Goal: Obtain resource: Download file/media

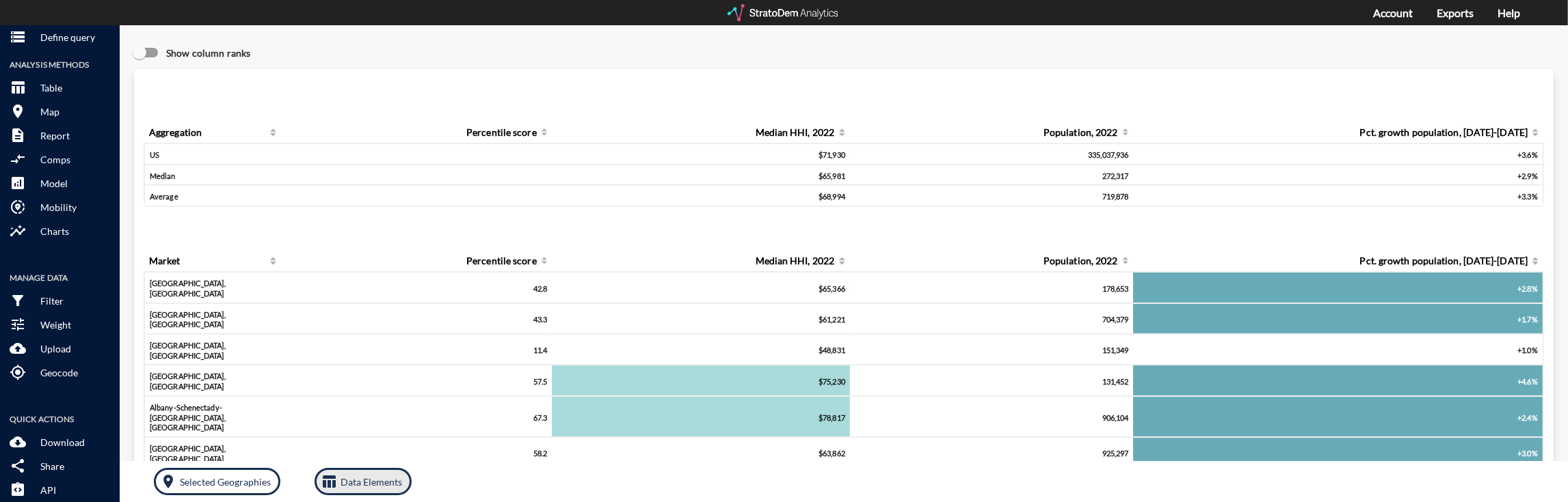
click p "Data Elements"
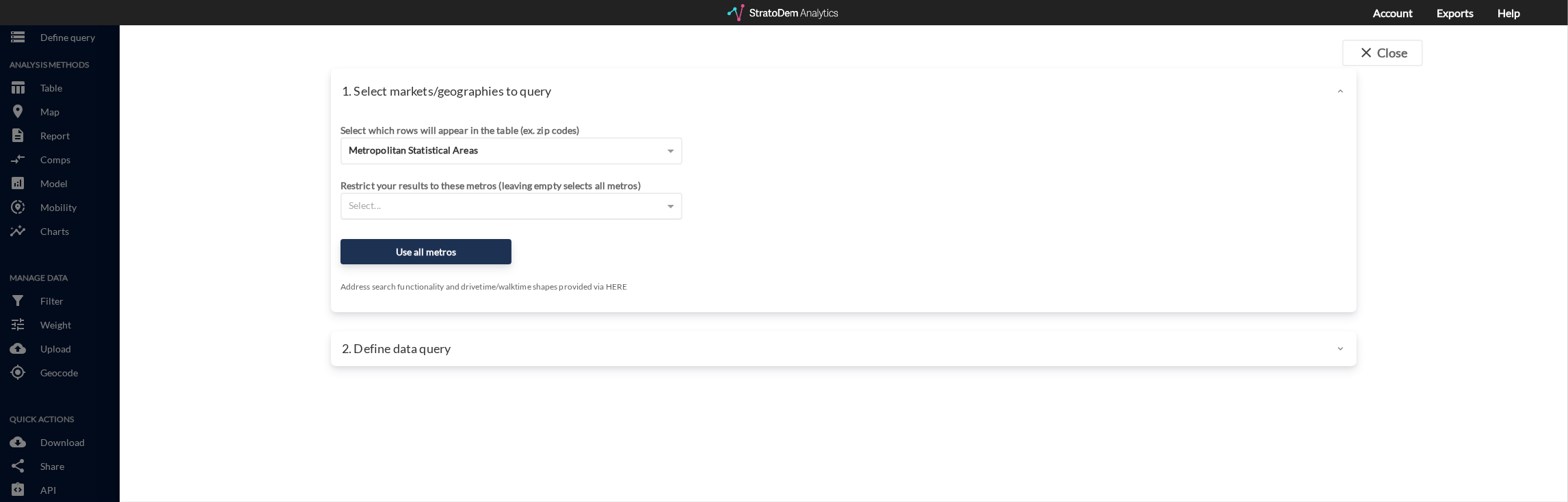
click div "Select..."
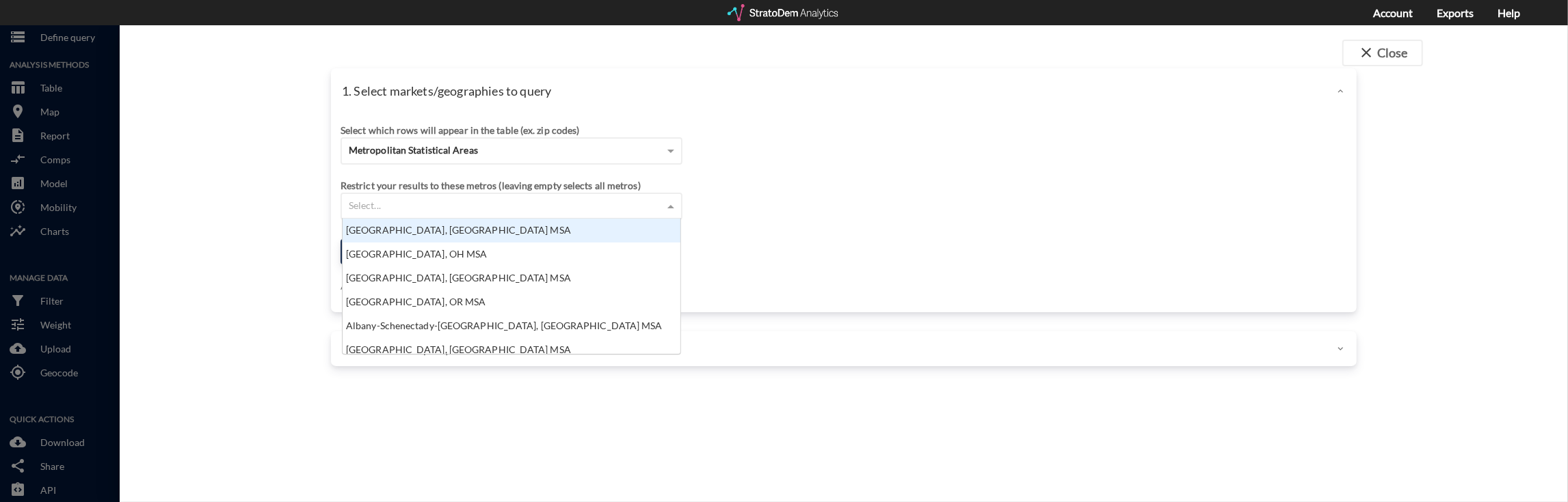
scroll to position [121, 330]
click div "Select..."
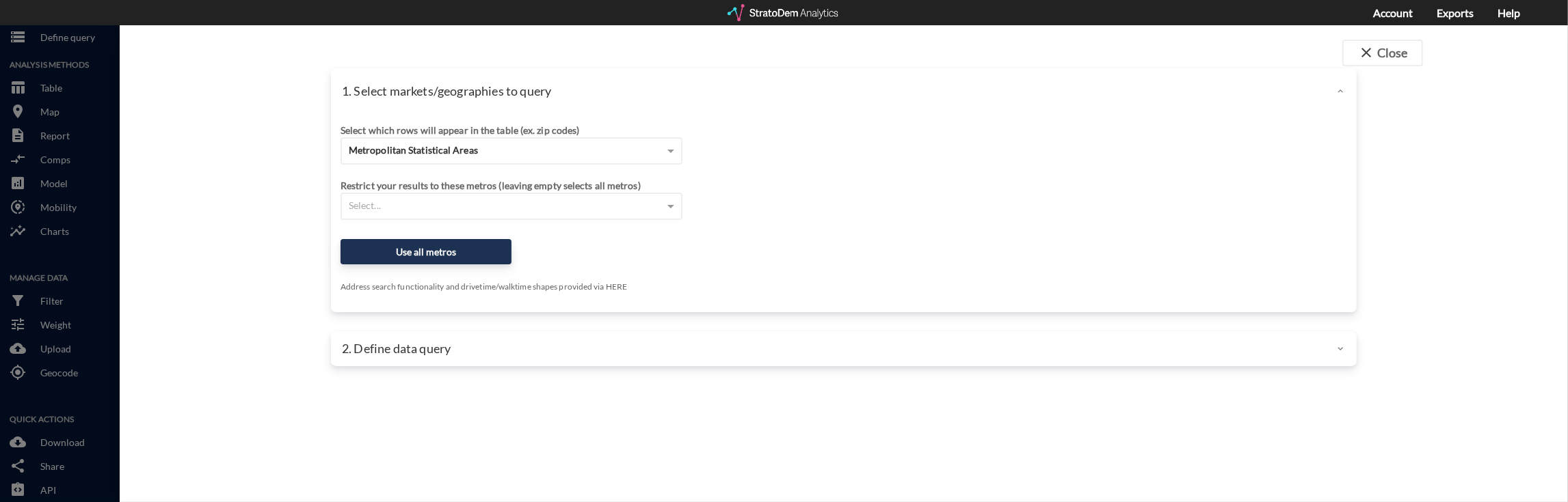
click div "1. Select markets/geographies to query Select which rows will appear in the tab…"
click button "Use all metros"
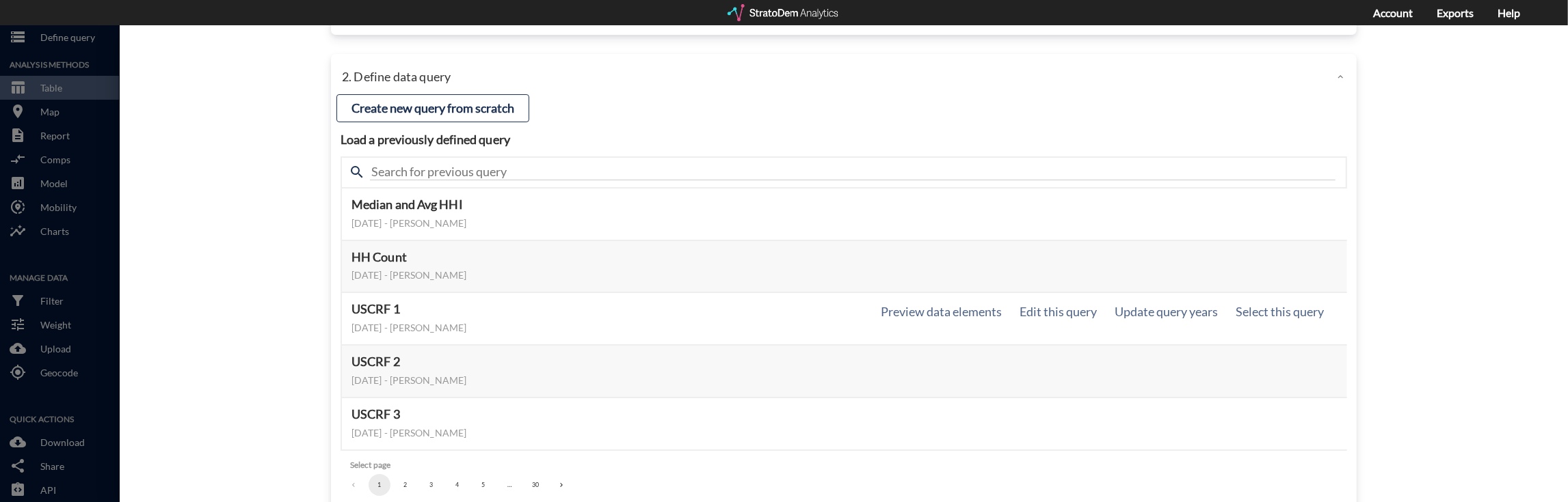
scroll to position [120, 0]
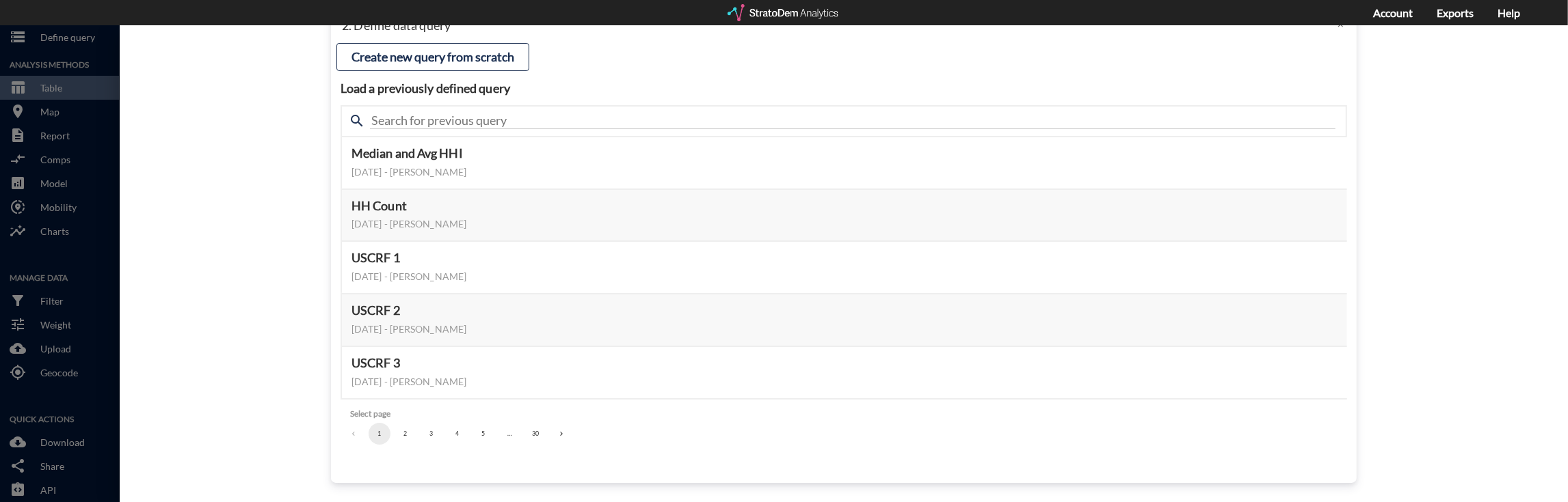
click button "5"
click button "6"
click div "…"
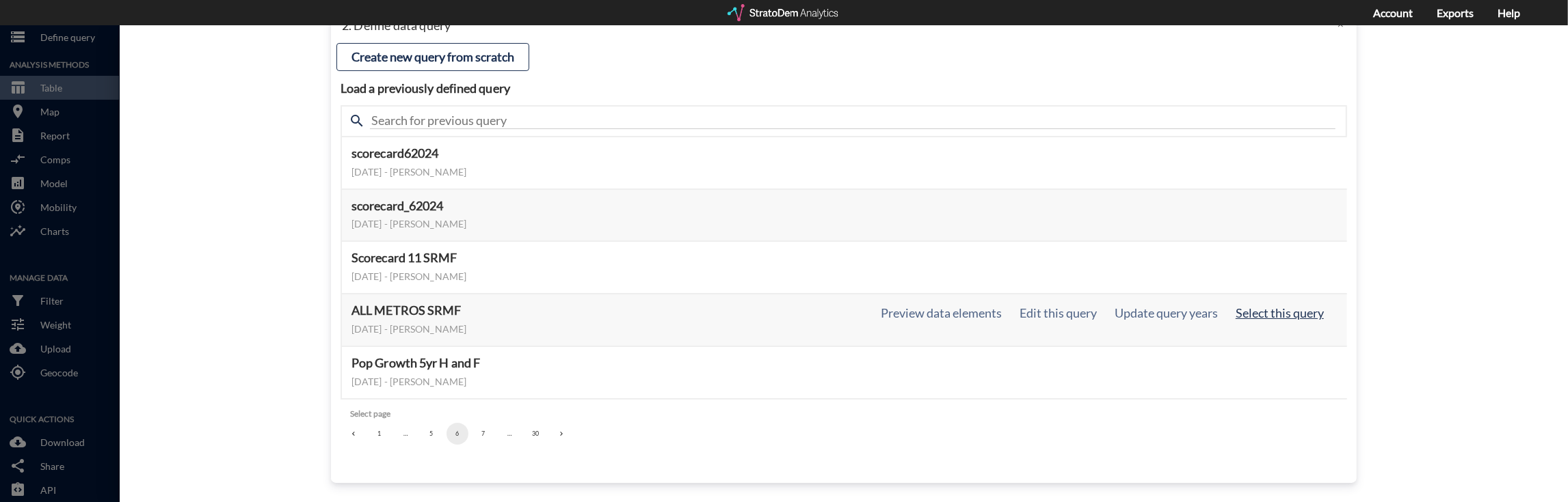
click button "Select this query"
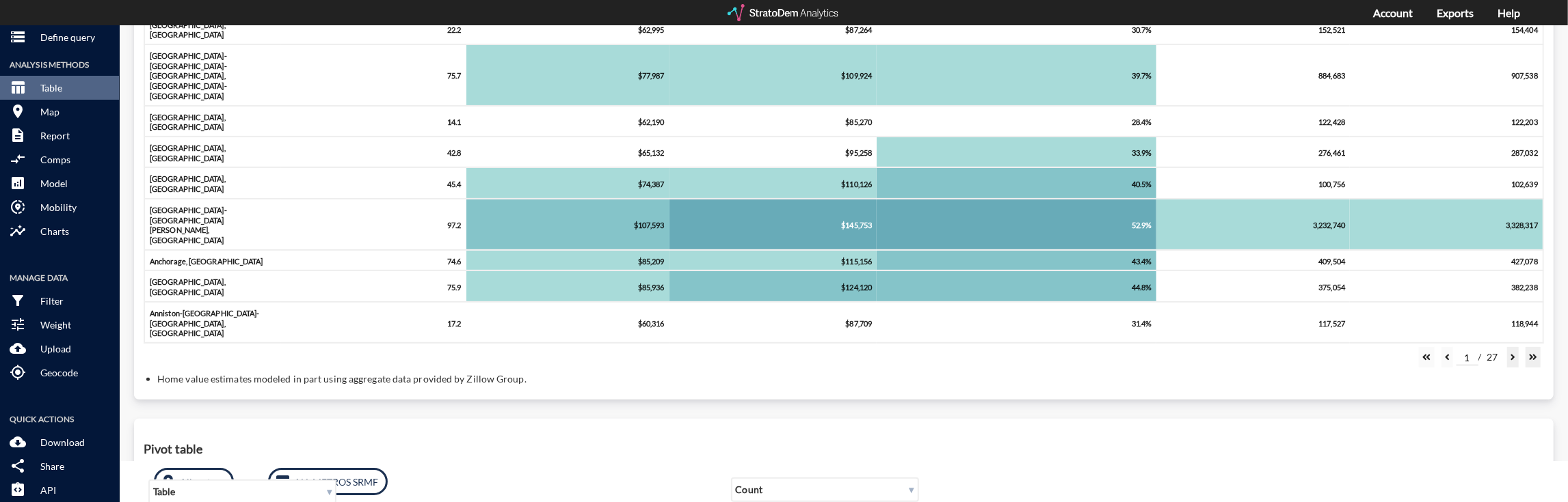
scroll to position [455, 0]
click p "Download"
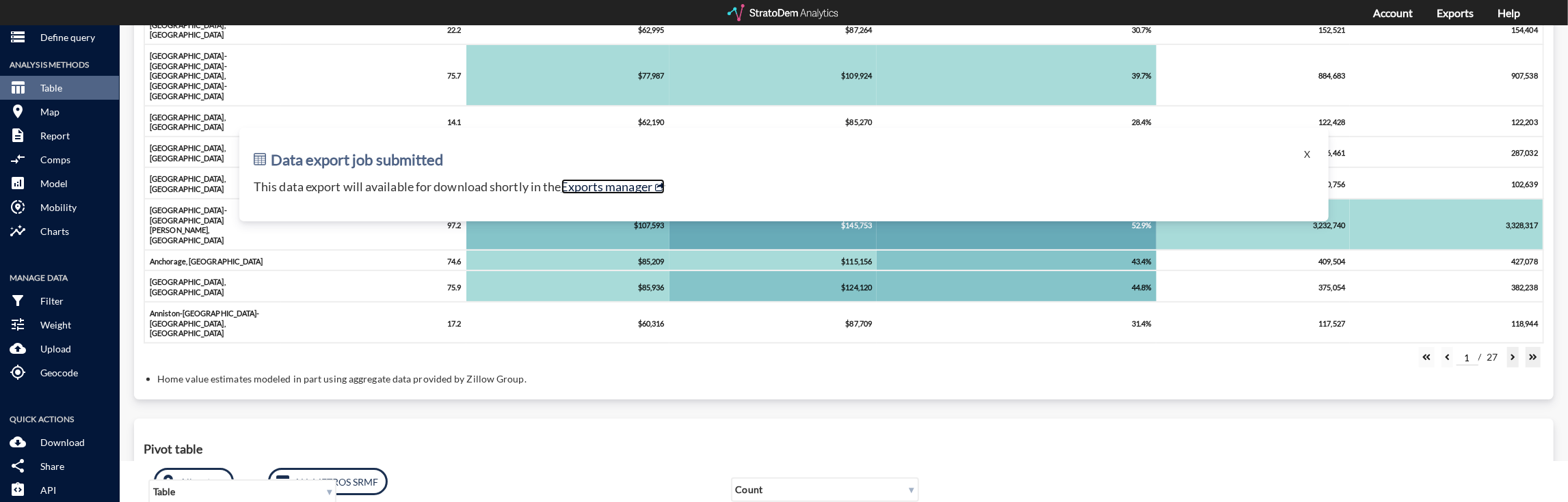
click link "Exports manager"
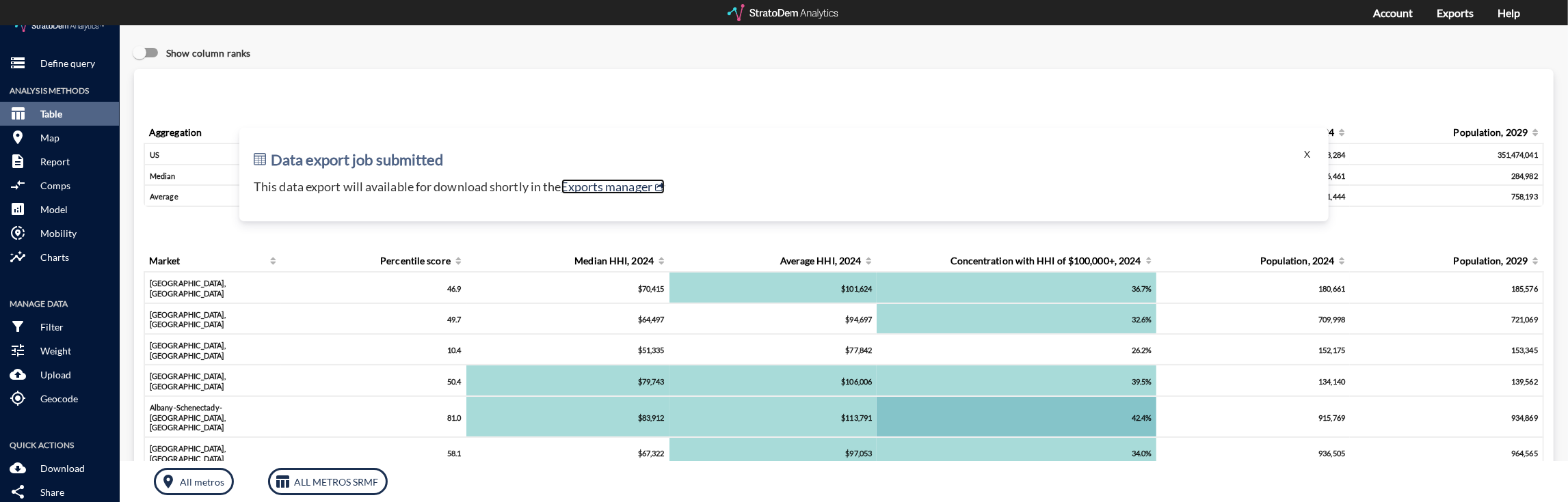
scroll to position [0, 0]
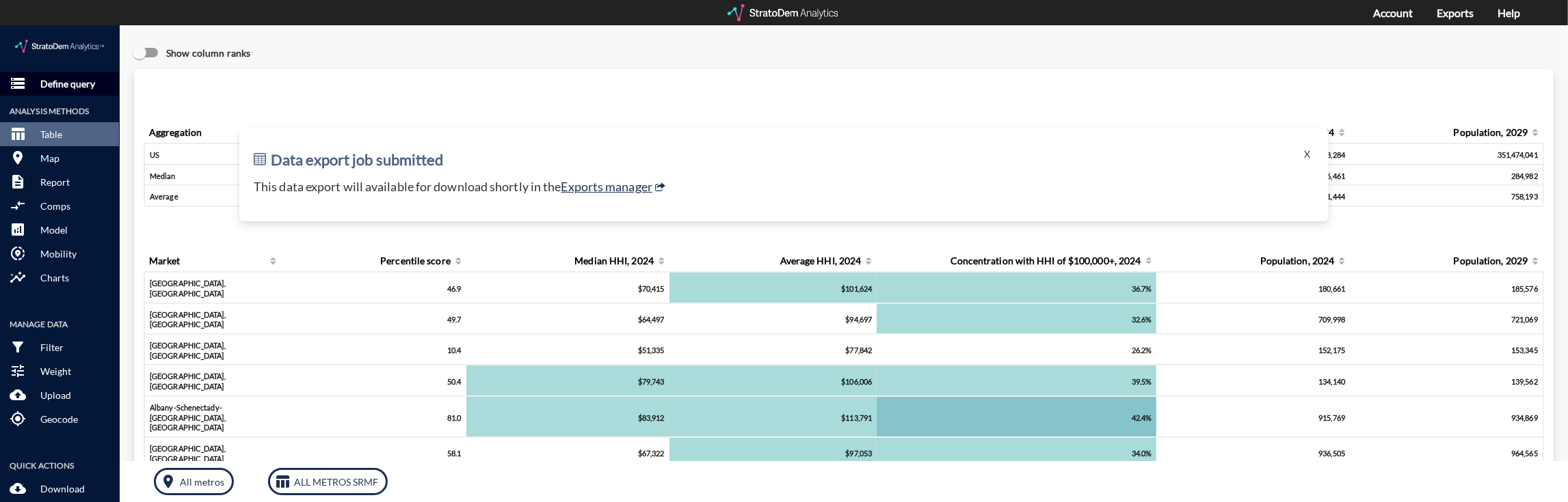
click p "Define query"
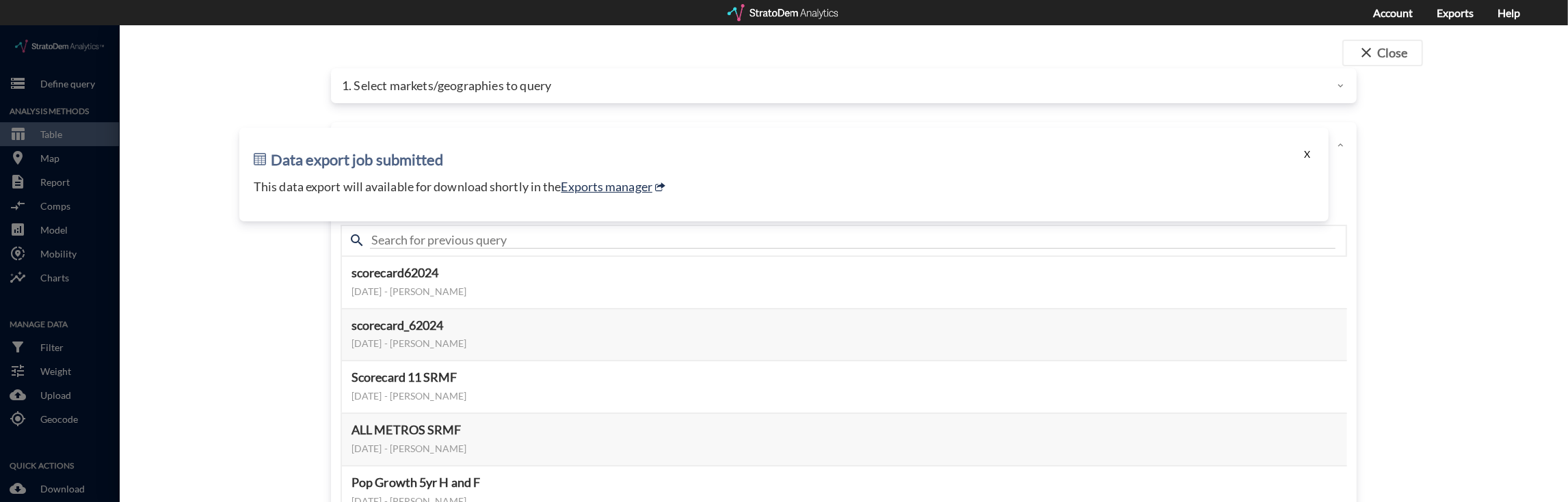
click button "X"
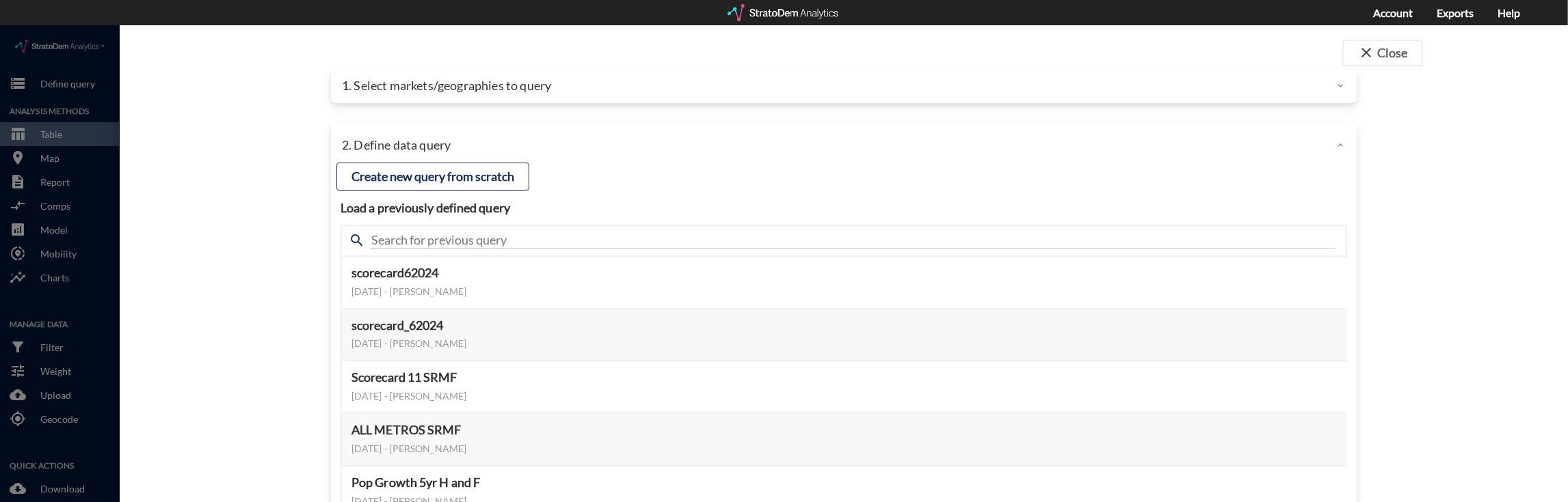
click div "1. Select markets/geographies to query"
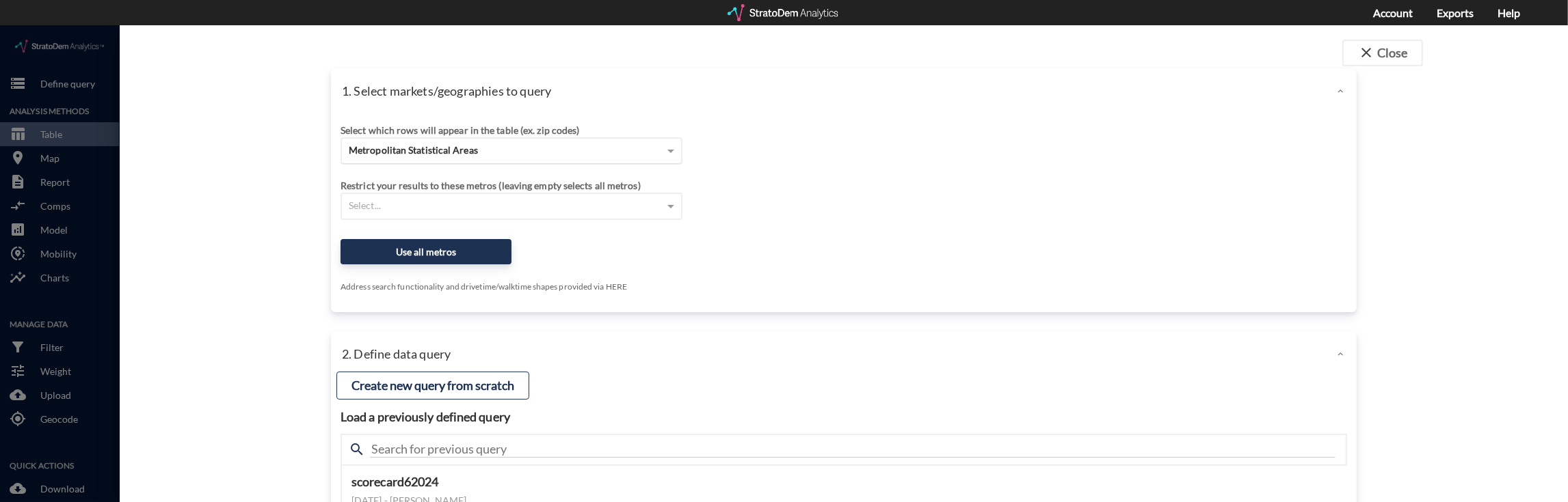
click div "Metropolitan Statistical Areas"
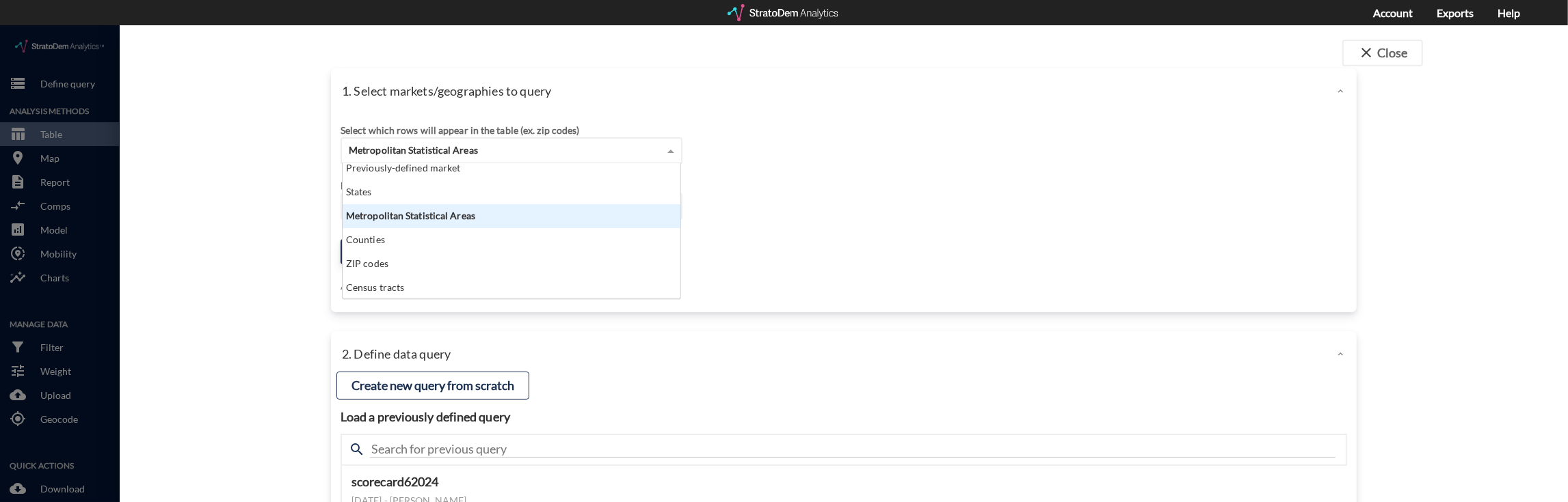
scroll to position [48, 0]
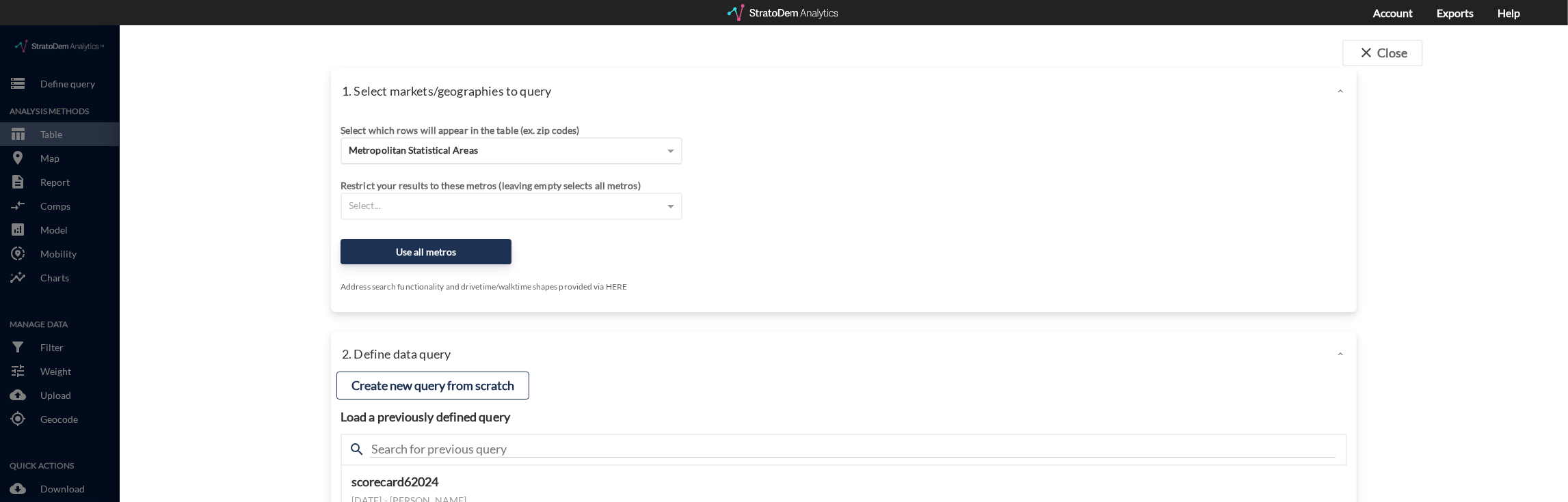
click span "Metropolitan Statistical Areas"
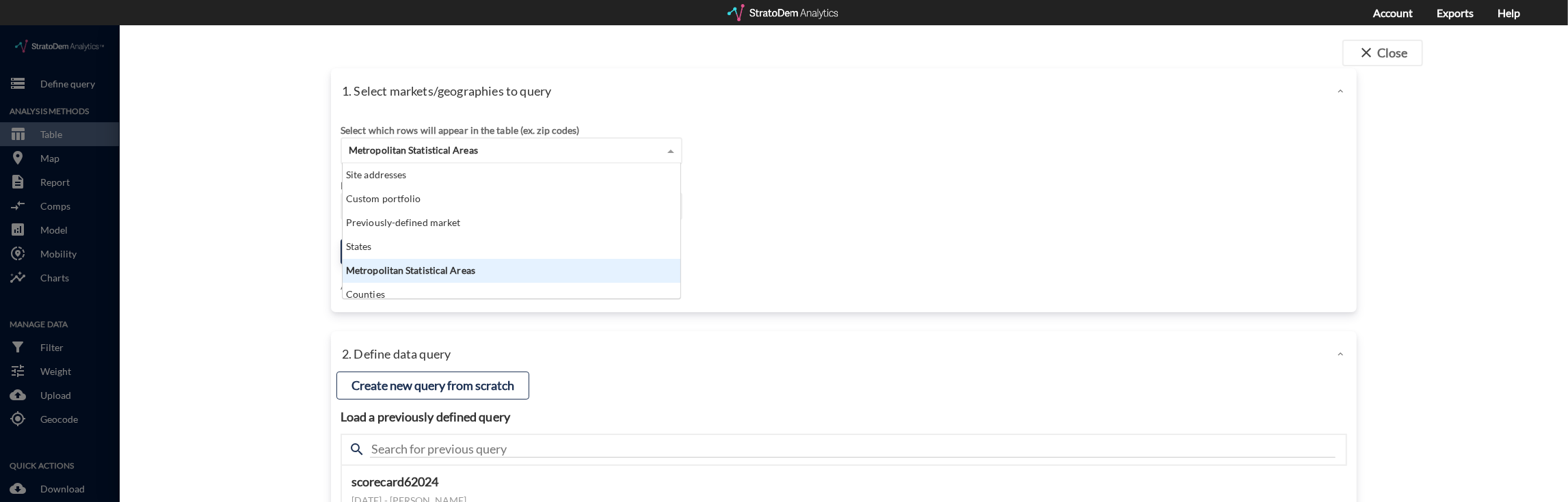
scroll to position [121, 330]
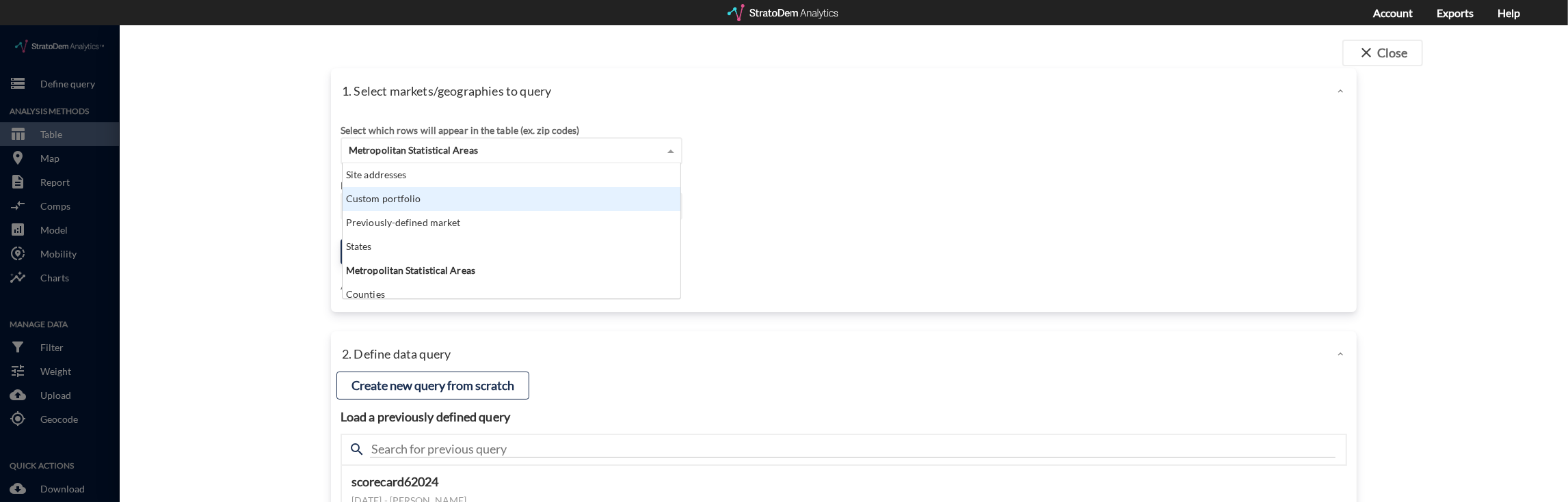
click div "Custom portfolio"
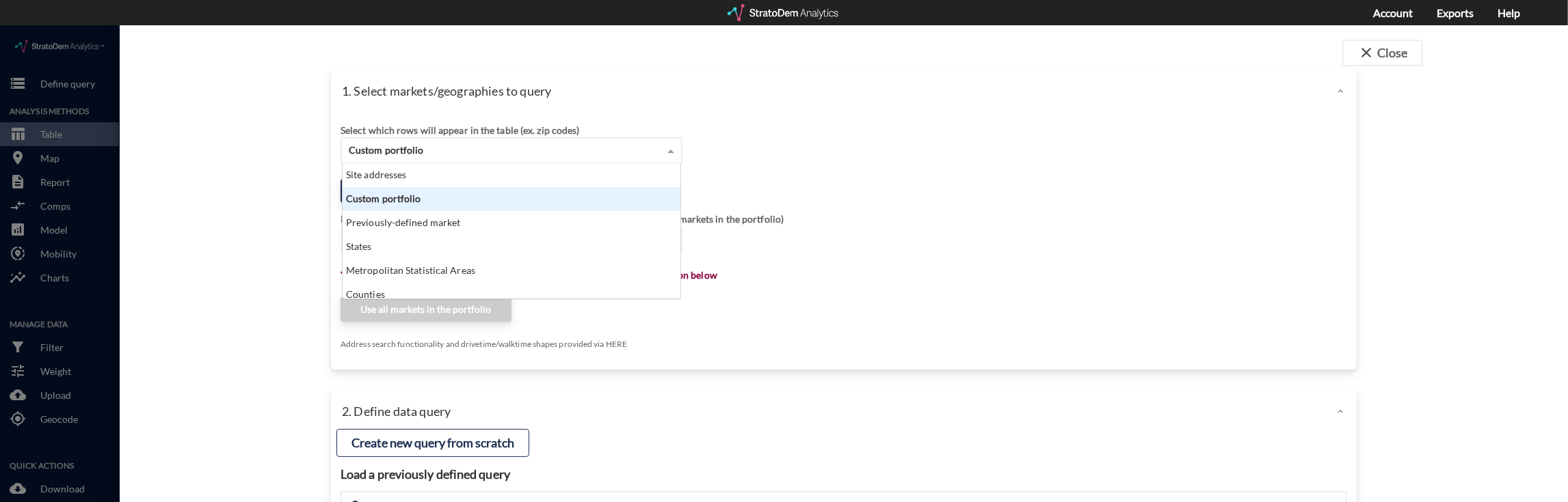
click div "Custom portfolio"
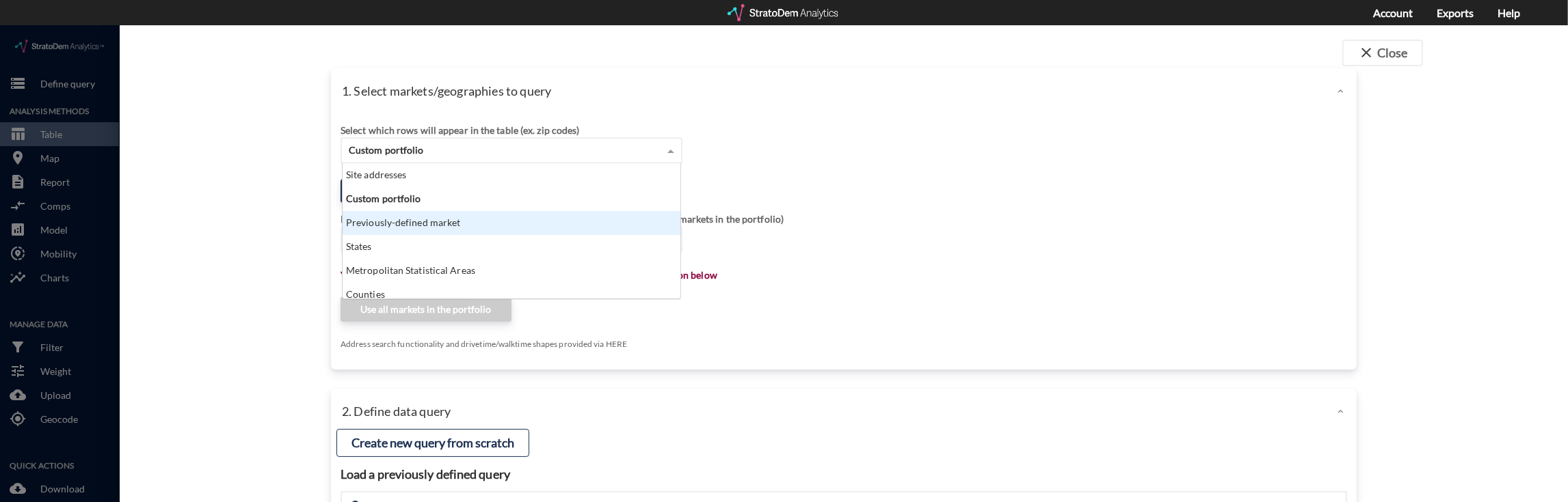
click div "Previously-defined market"
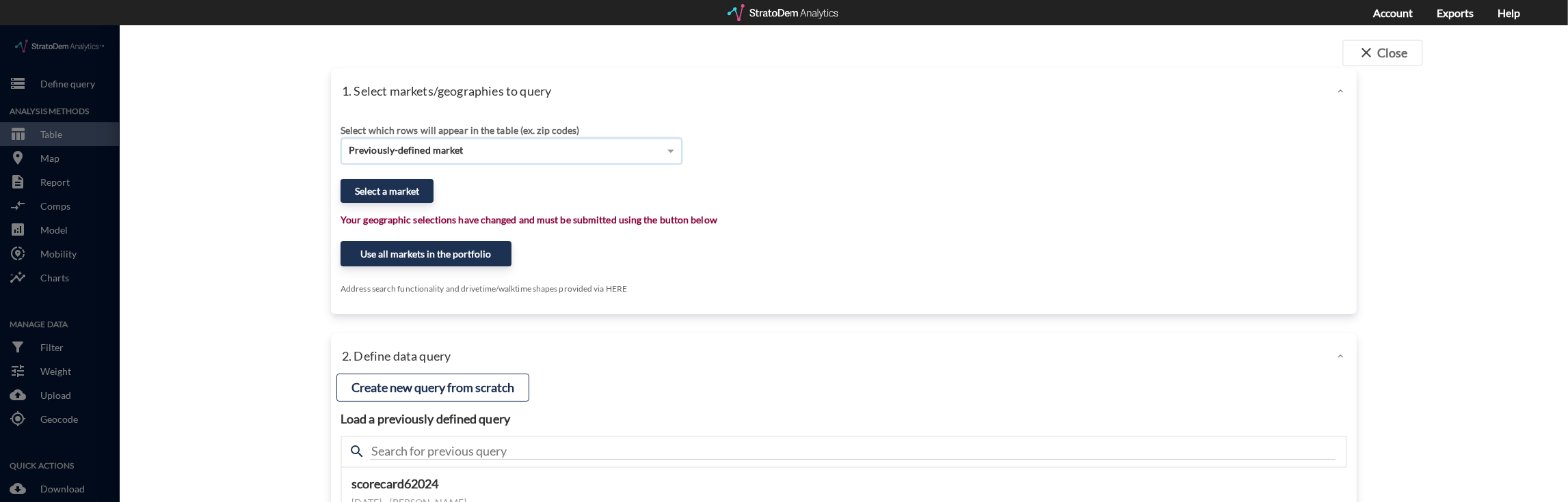
click div "Previously-defined market"
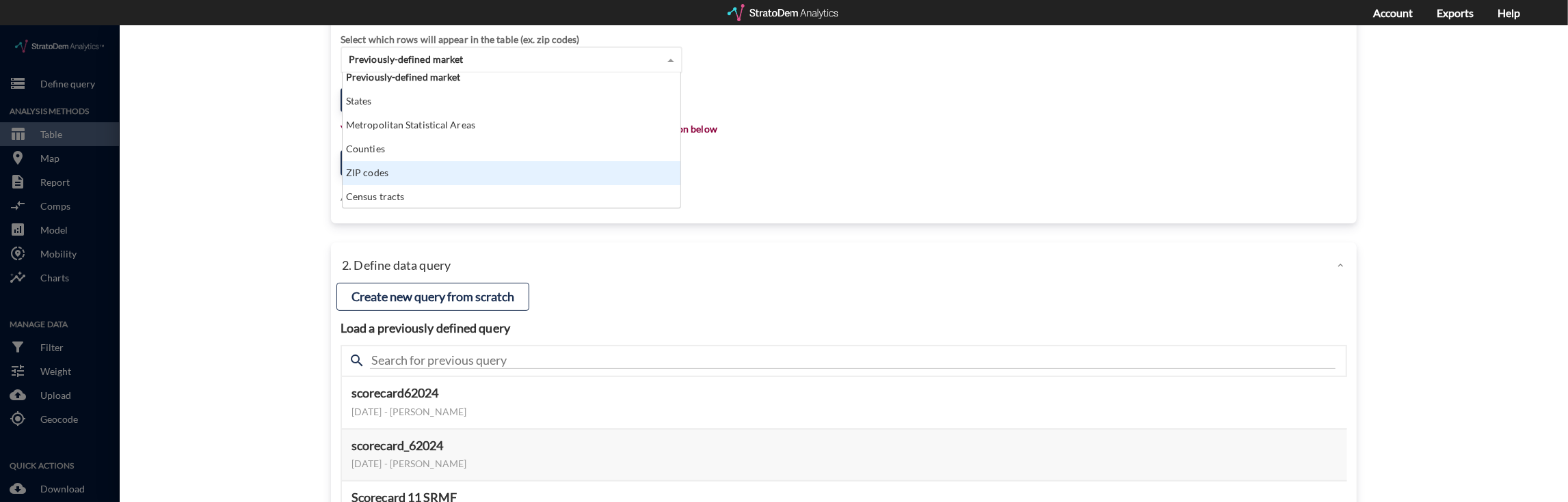
scroll to position [0, 0]
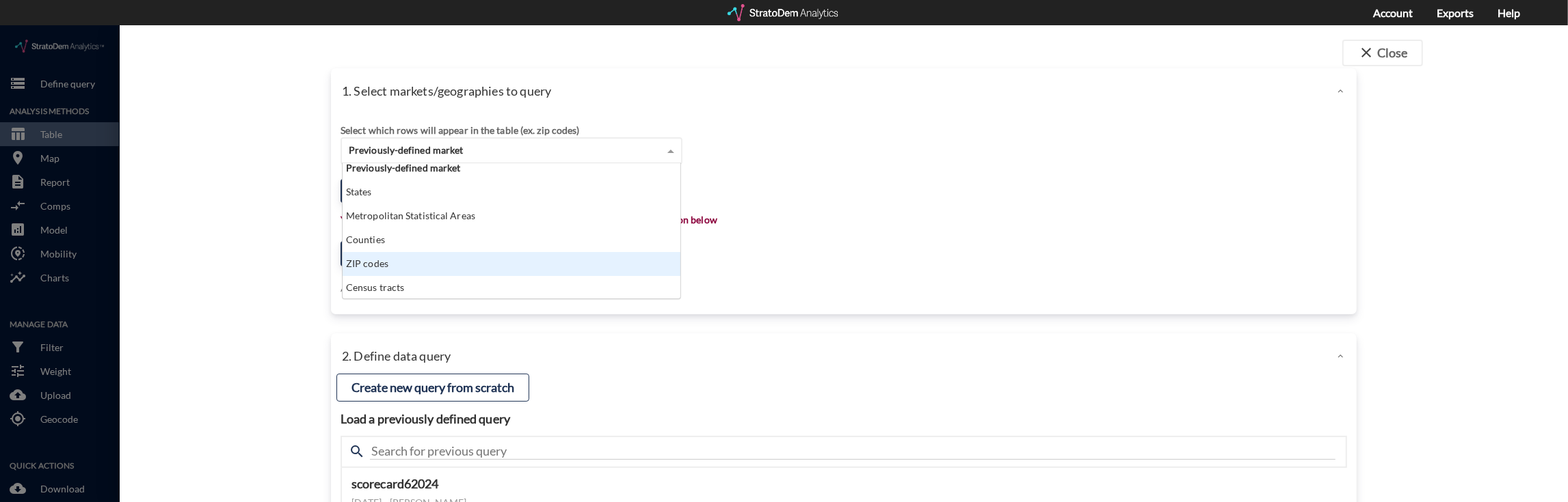
click div "1. Select markets/geographies to query Select which rows will appear in the tab…"
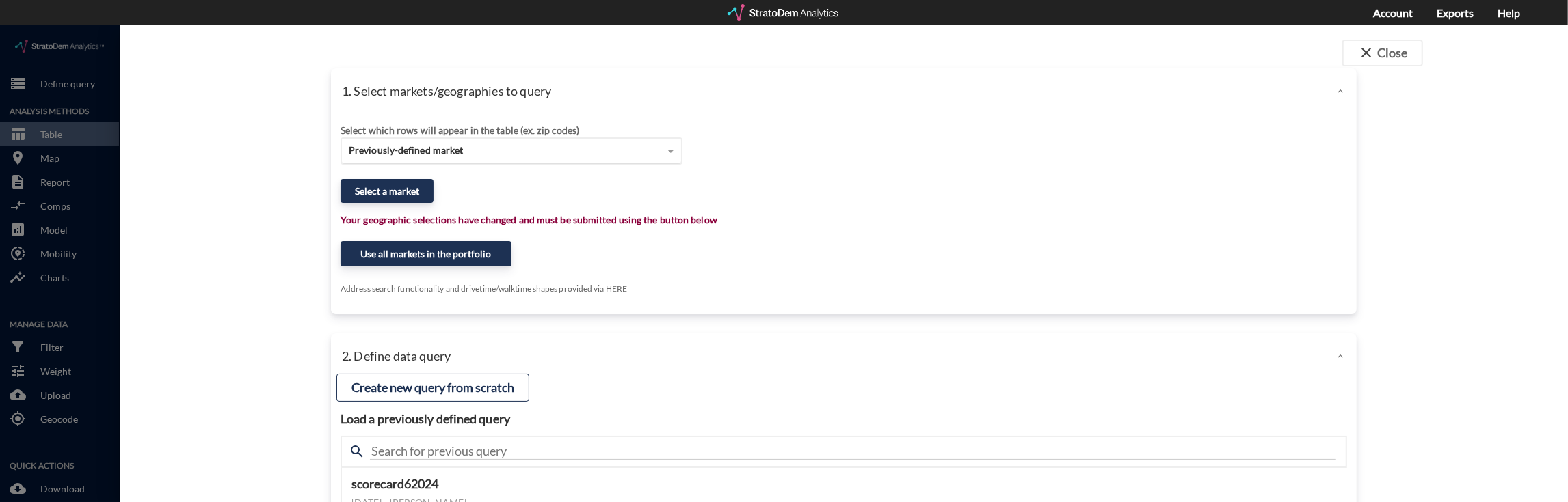
click div "Previously-defined market"
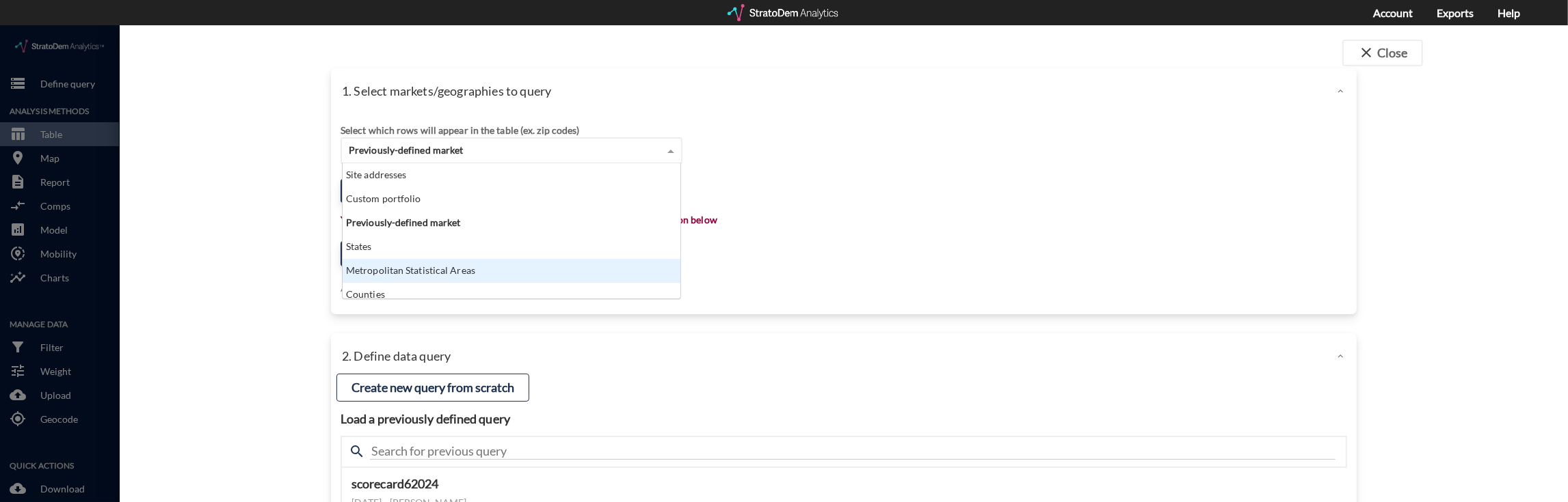
scroll to position [7, 0]
click div "Metropolitan Statistical Areas"
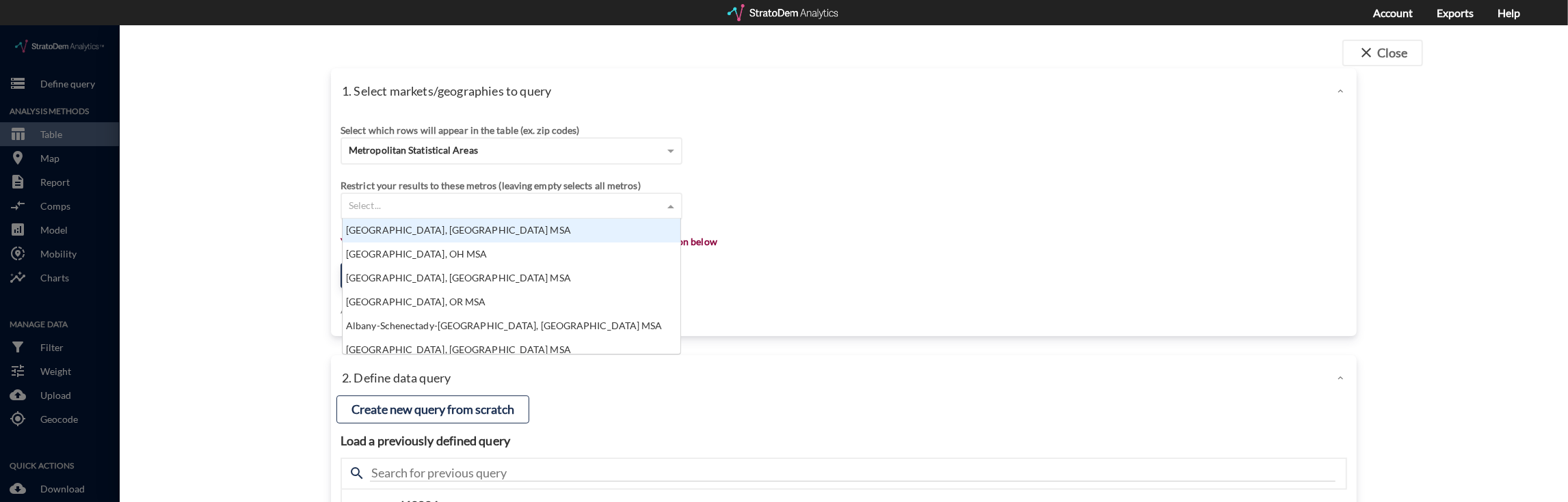
click div "Select..."
click div "Restrict your results to these metros (leaving empty selects all metros) Select…"
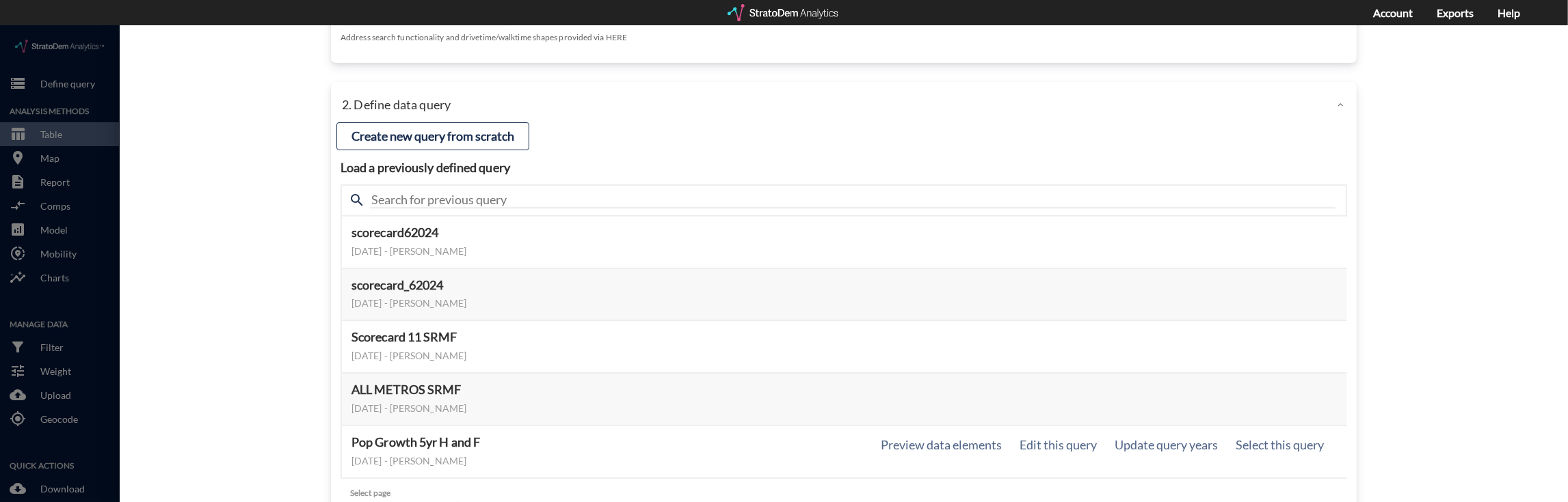
scroll to position [353, 0]
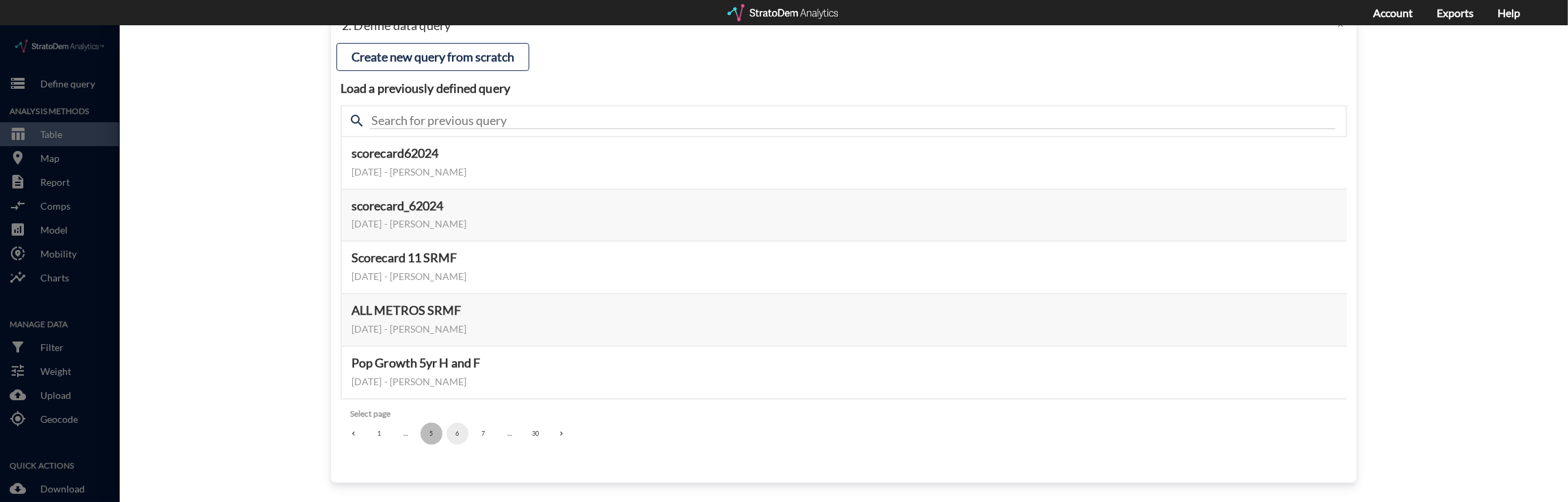
click button "5"
click button "4"
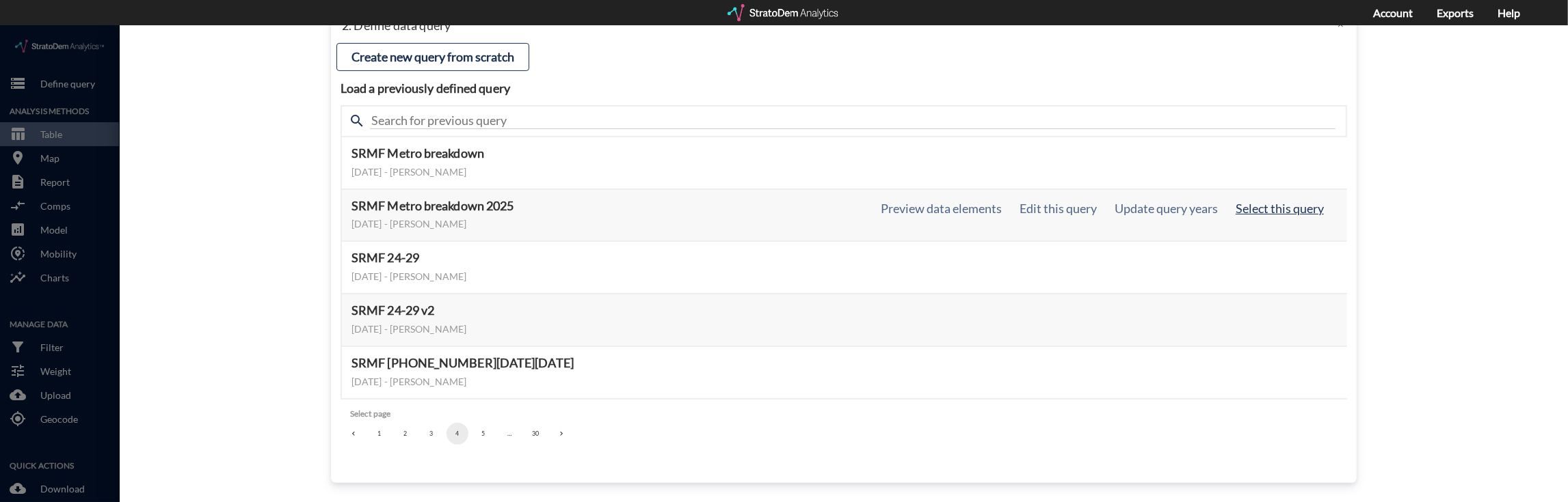
click button "Select this query"
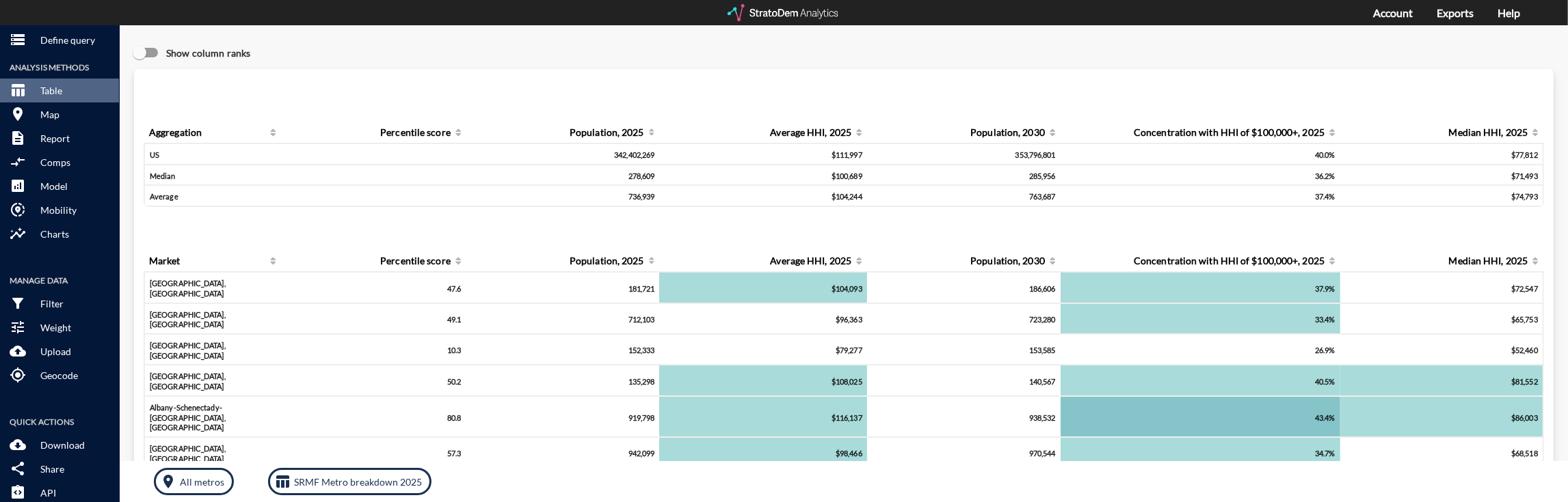
scroll to position [60, 0]
click p "Download"
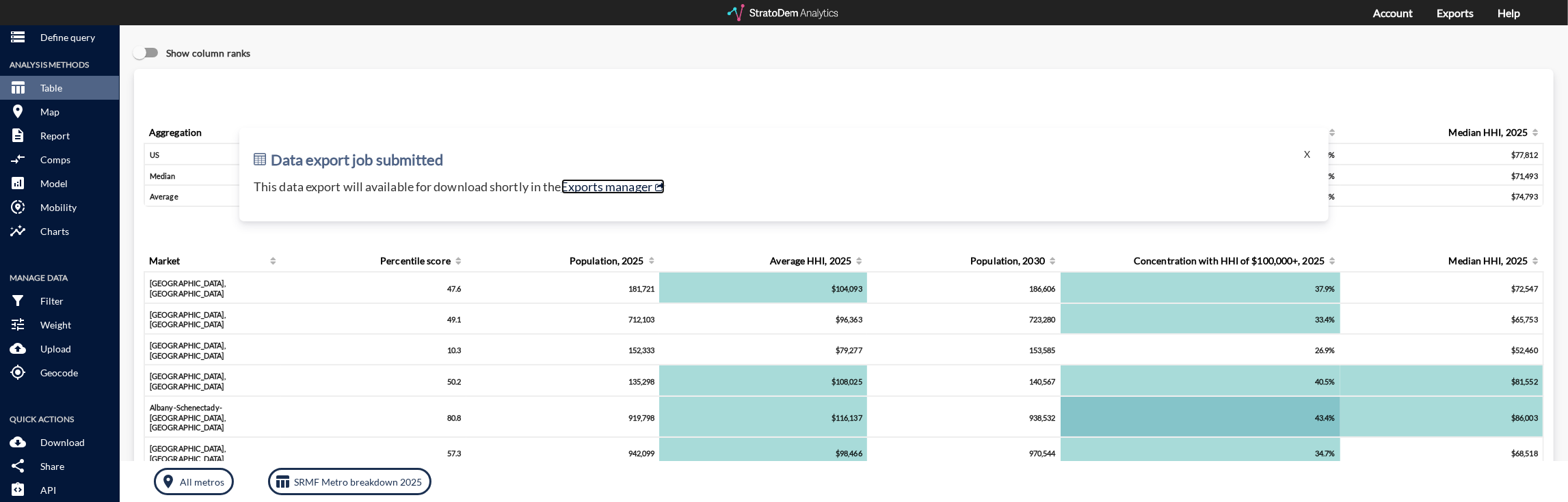
click link "Exports manager"
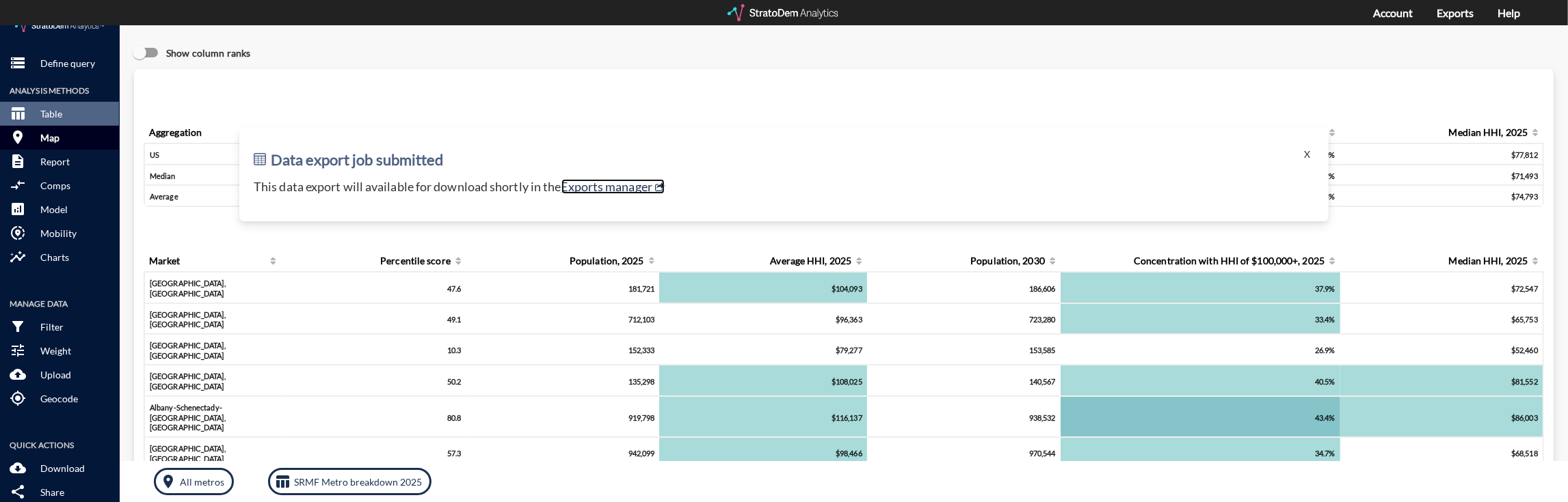
scroll to position [0, 0]
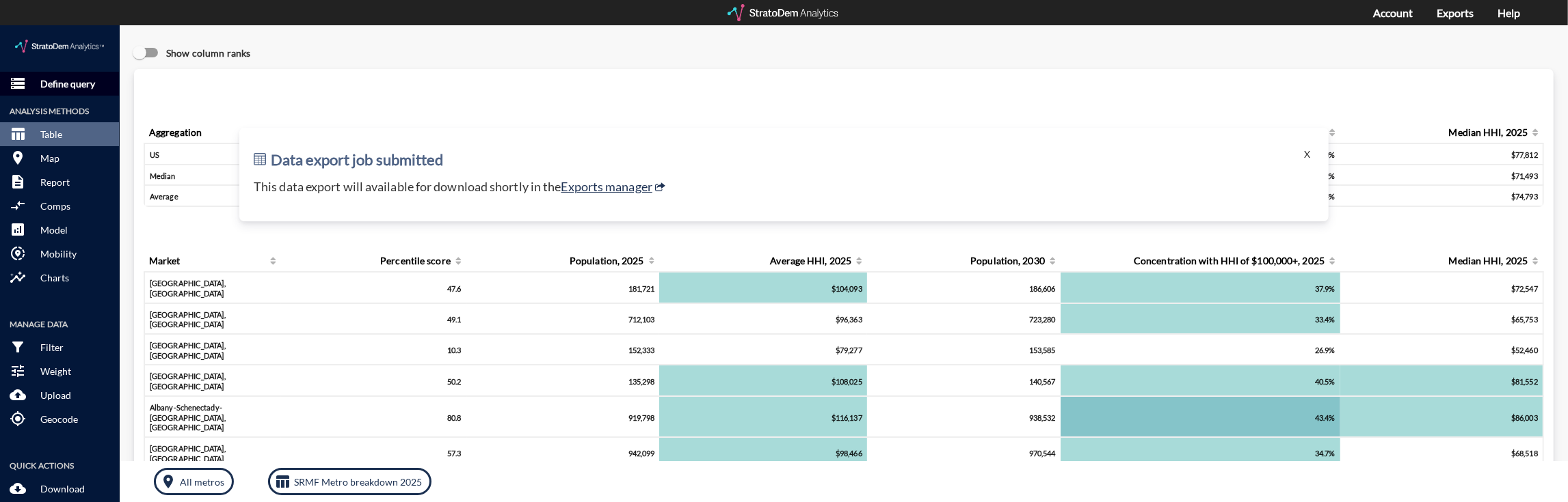
click p "Define query"
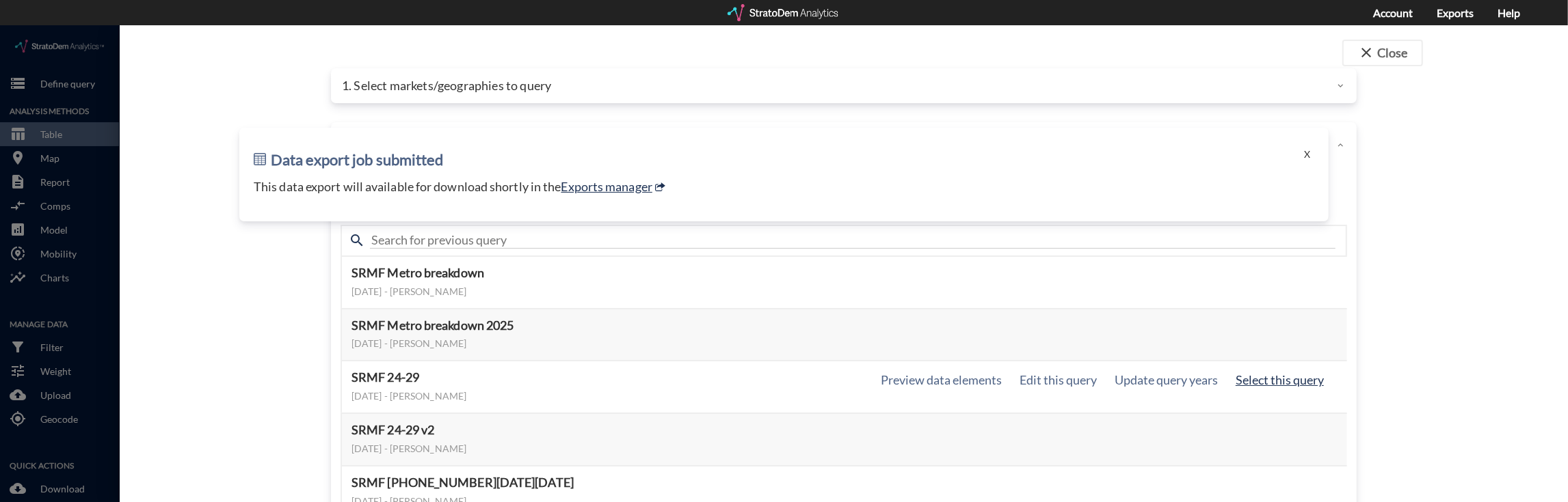
click button "Select this query"
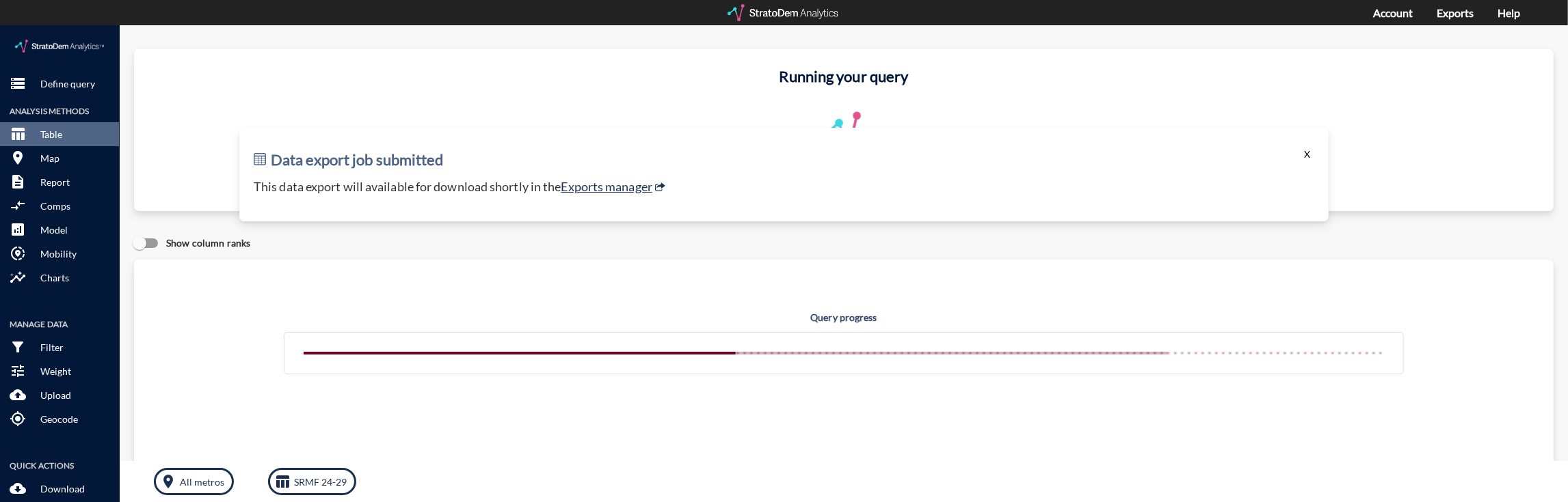
click button "X"
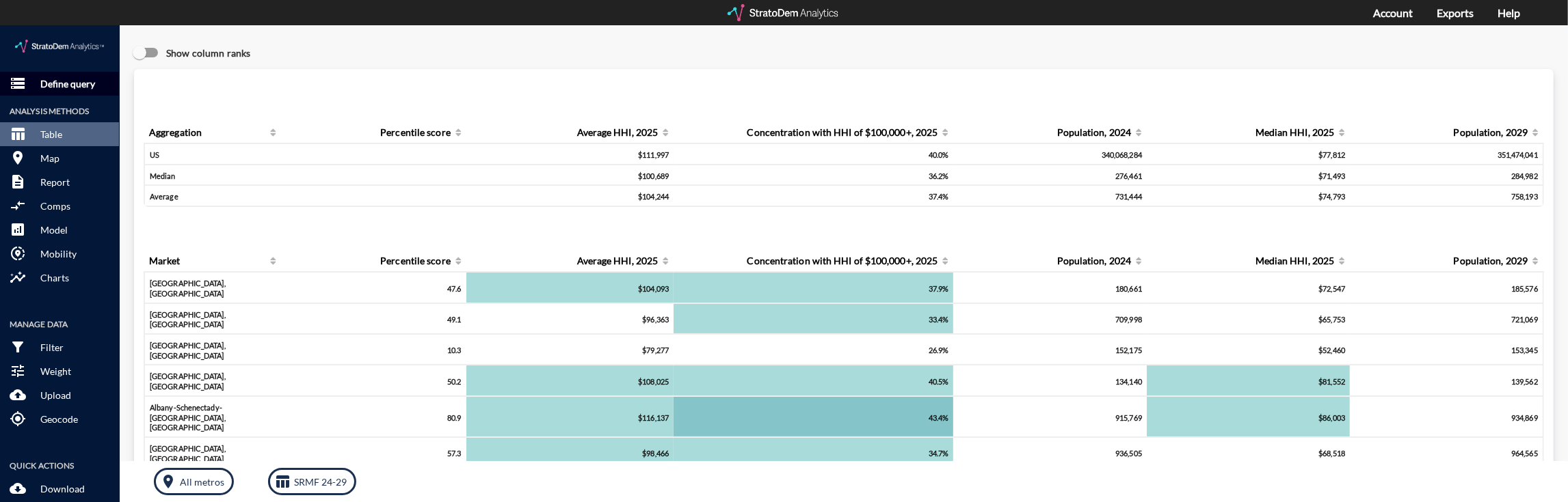
click p "Define query"
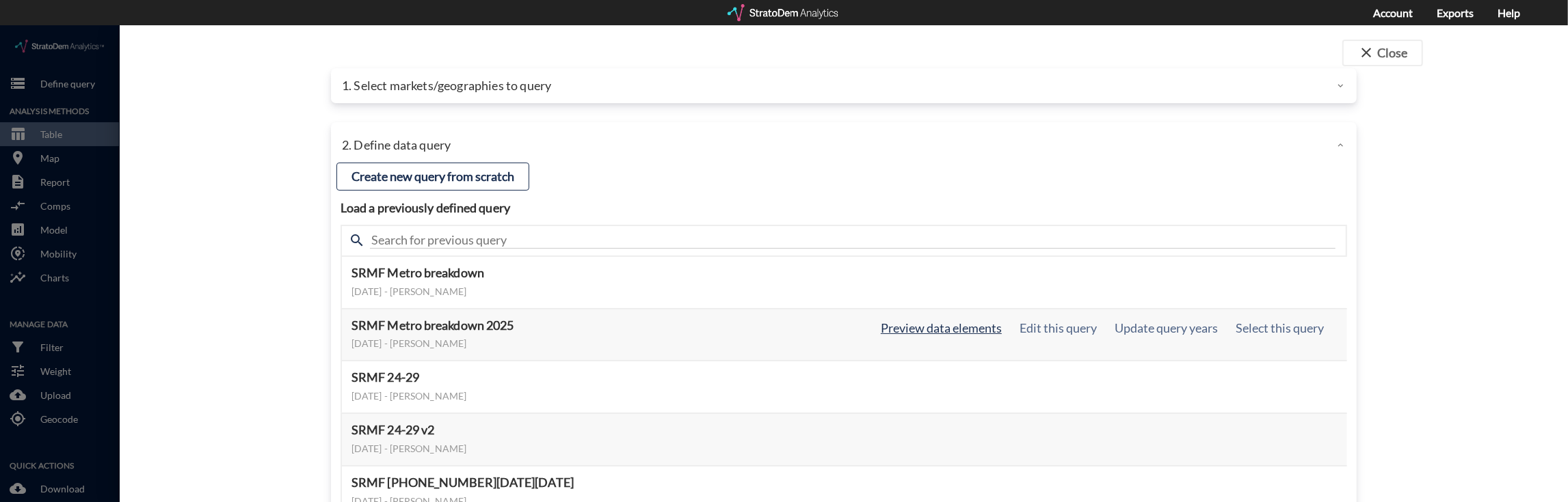
click button "Preview data elements"
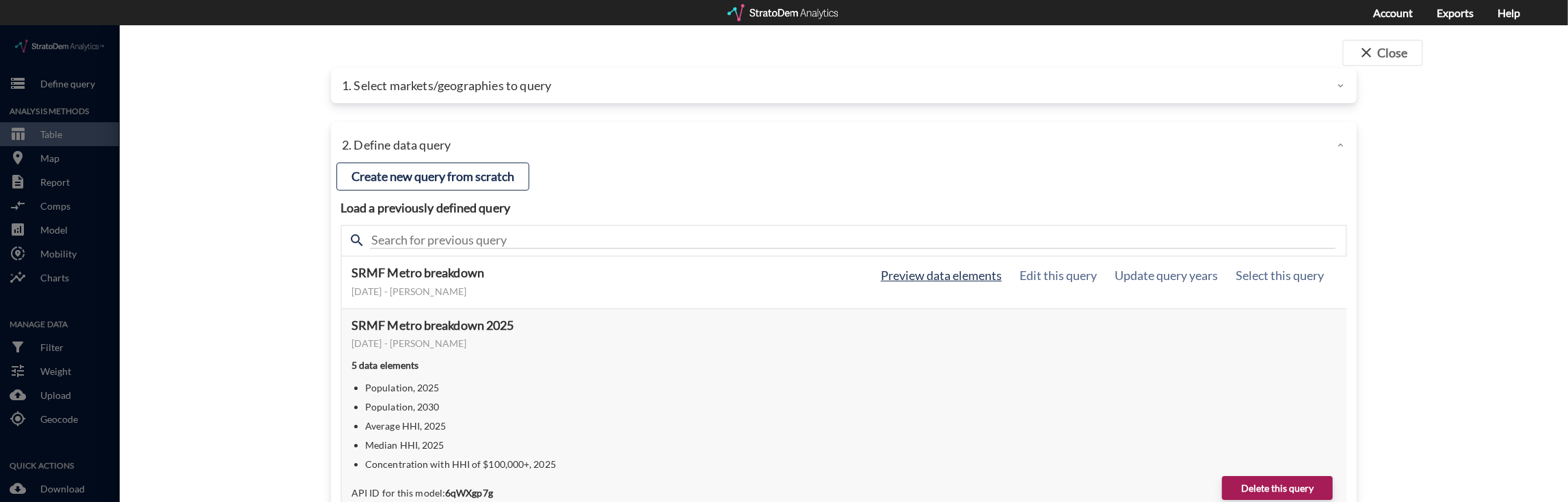
click button "Preview data elements"
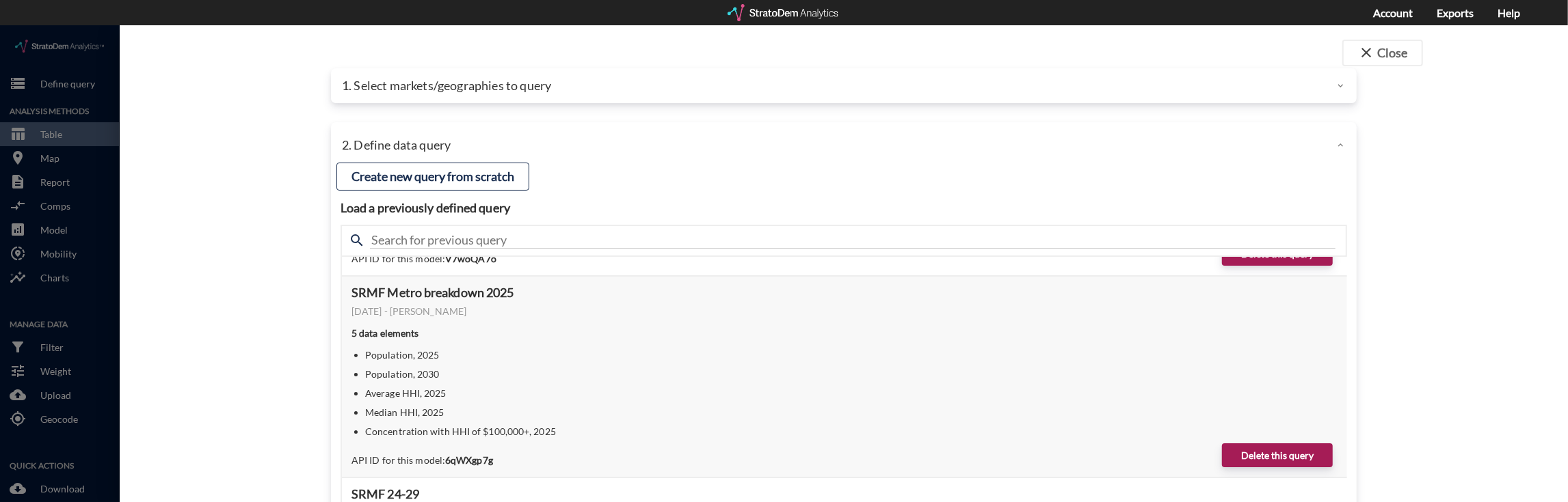
scroll to position [253, 0]
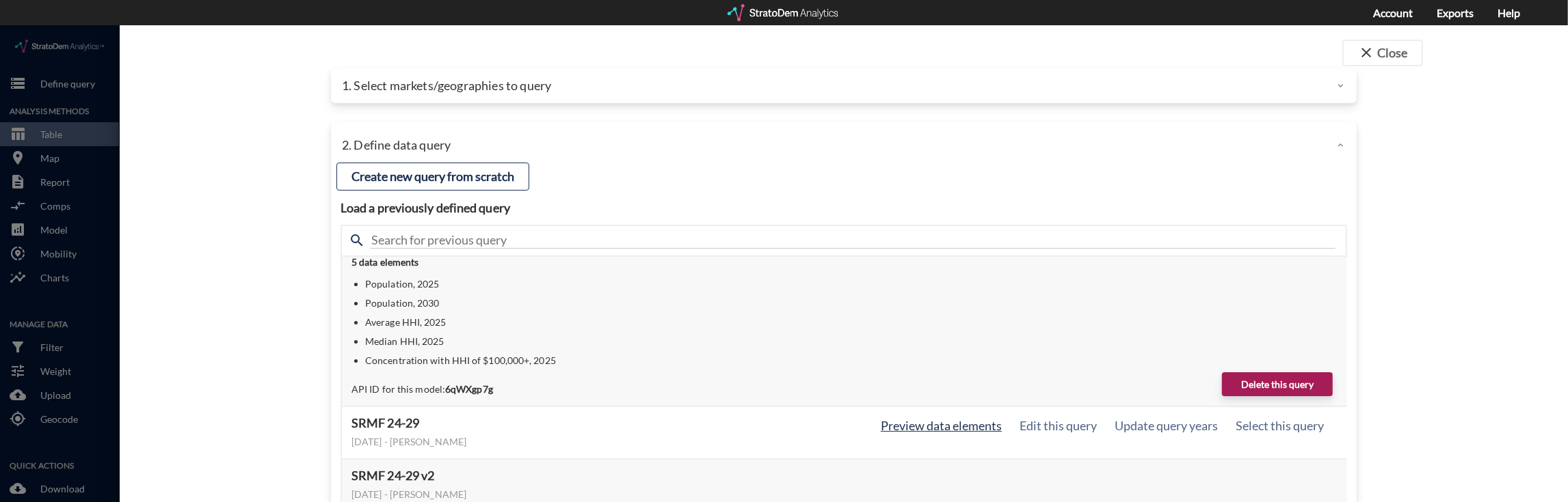
click button "Preview data elements"
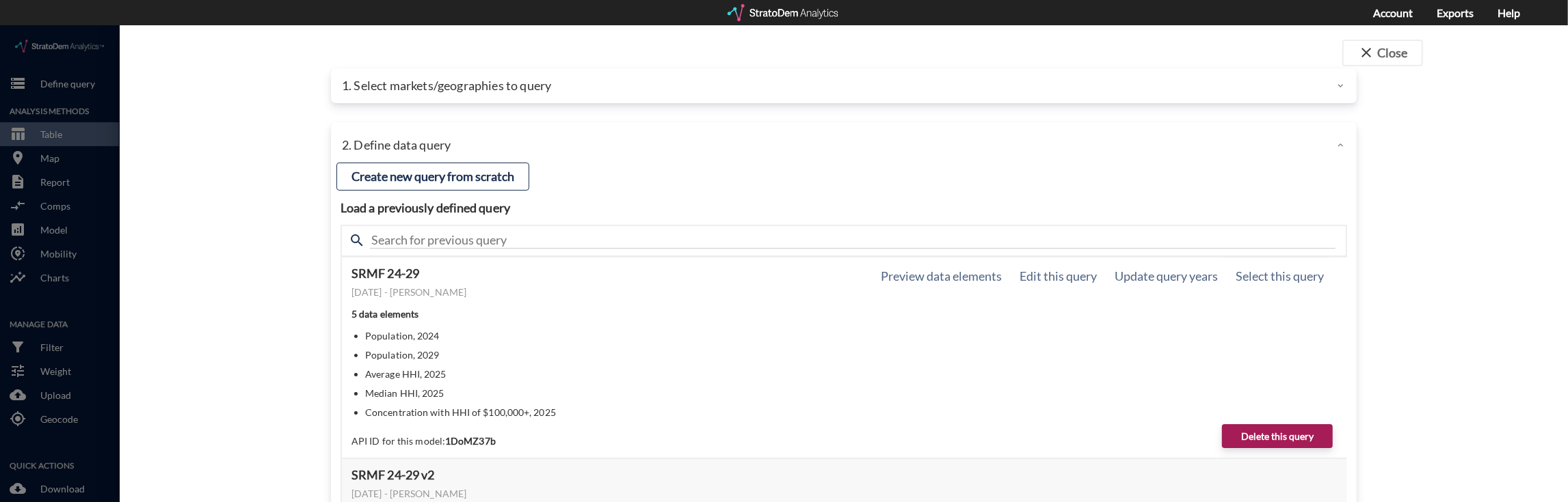
scroll to position [91, 0]
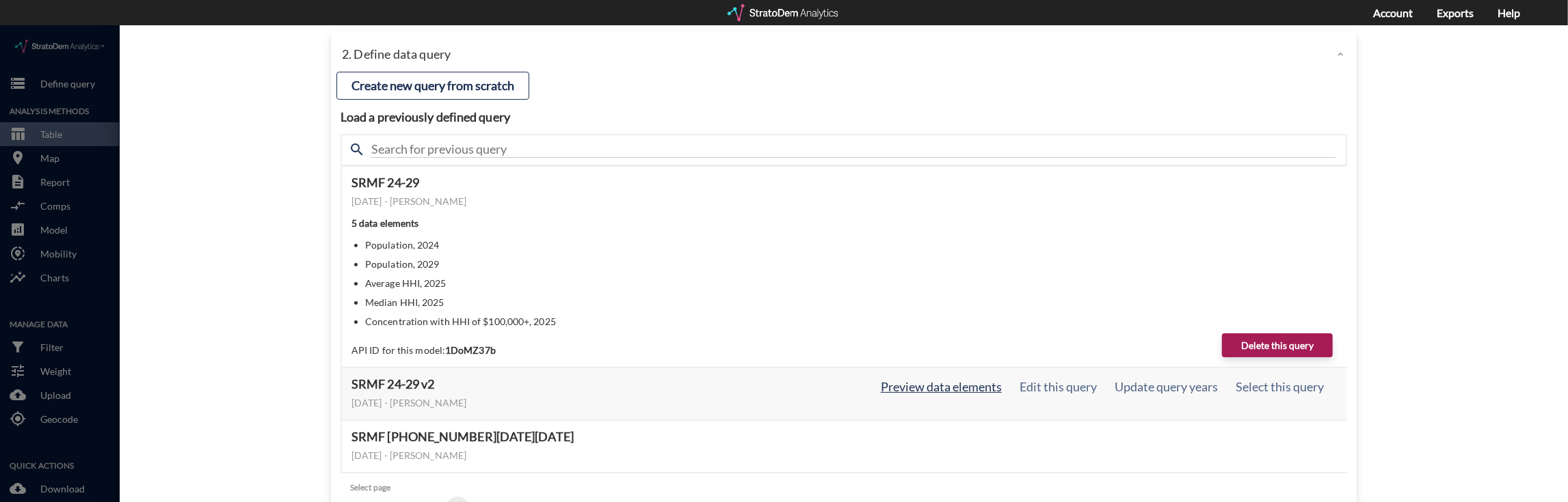
click button "Preview data elements"
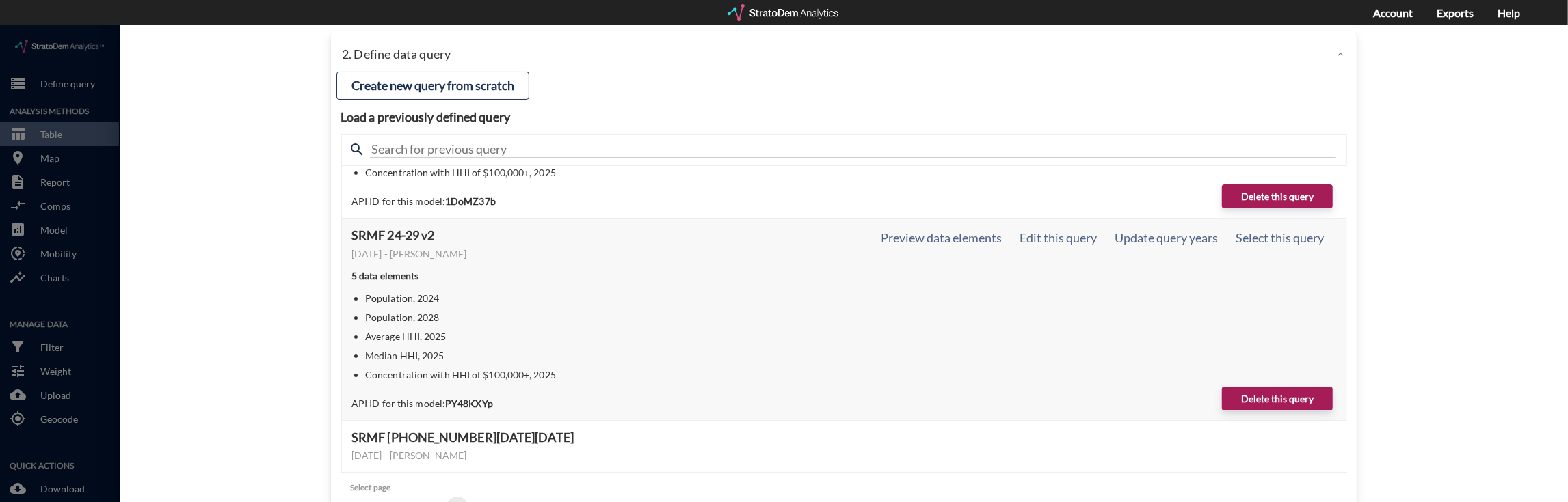
scroll to position [278, 0]
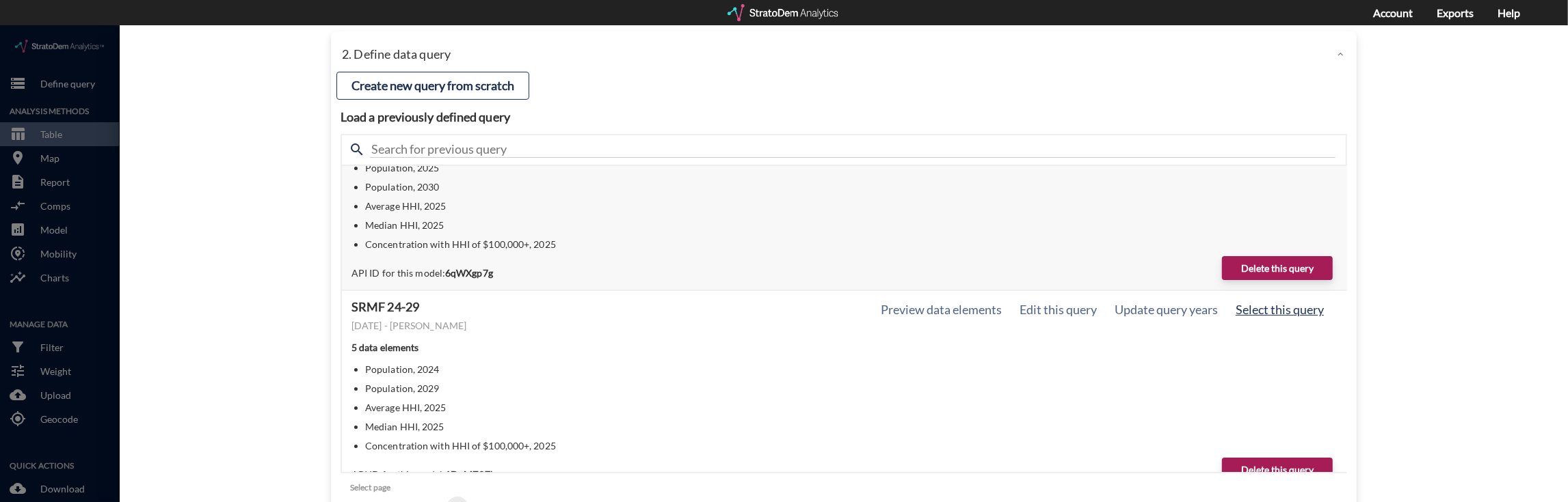
click button "Select this query"
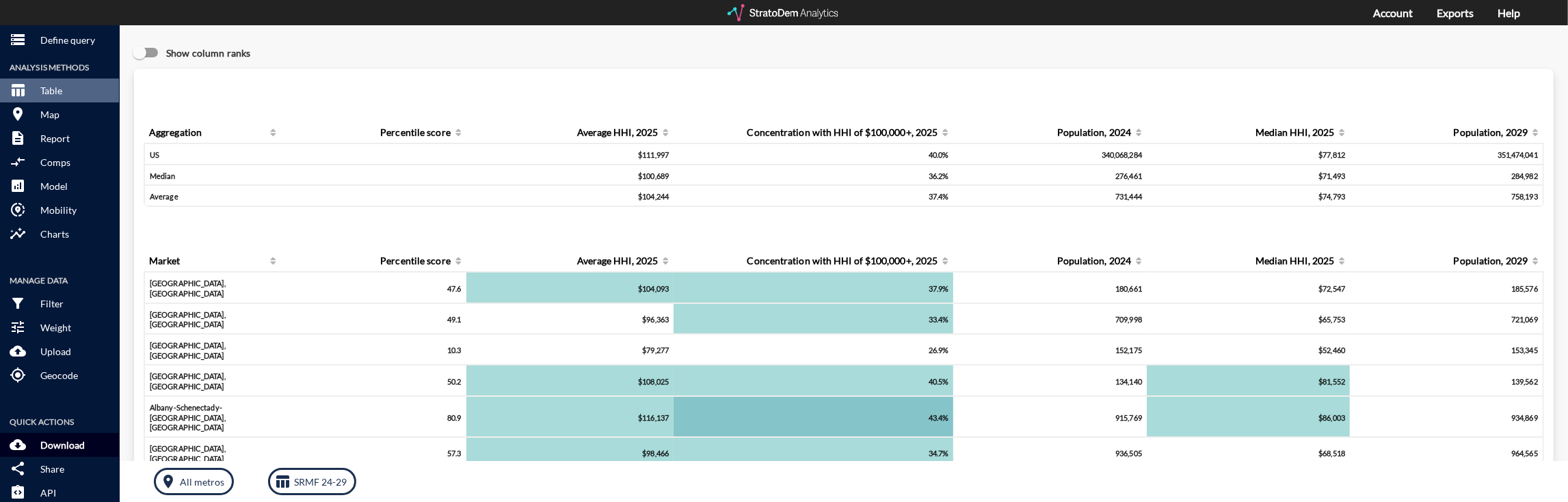
scroll to position [60, 0]
click p "Download"
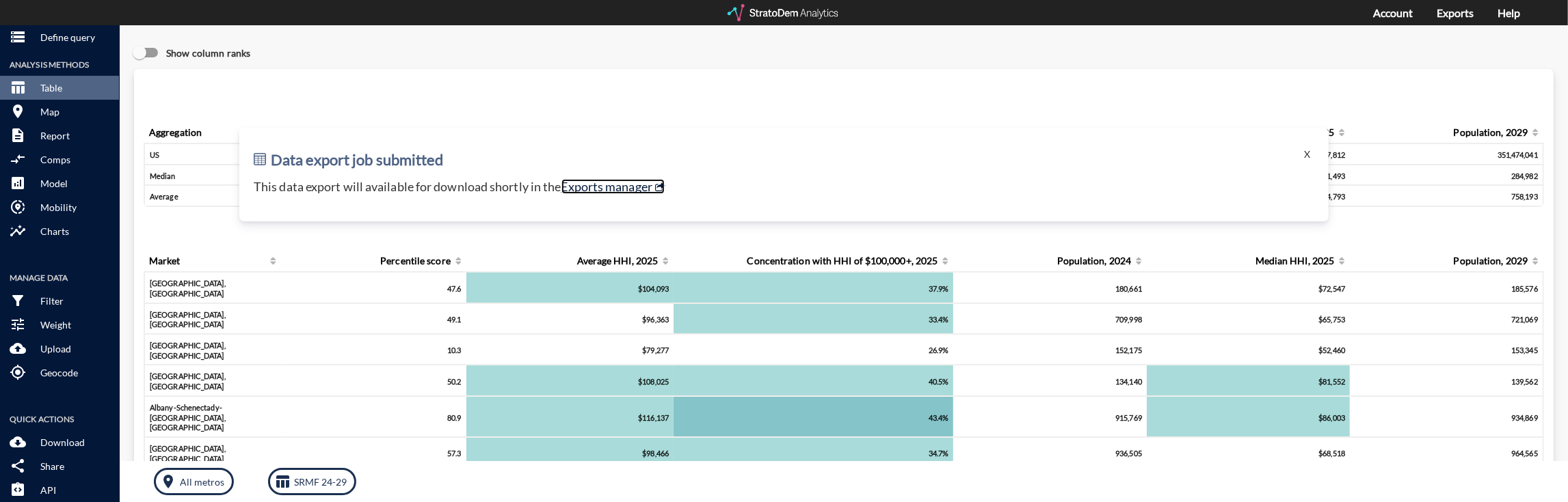
click link "Exports manager"
click div "Show column ranks"
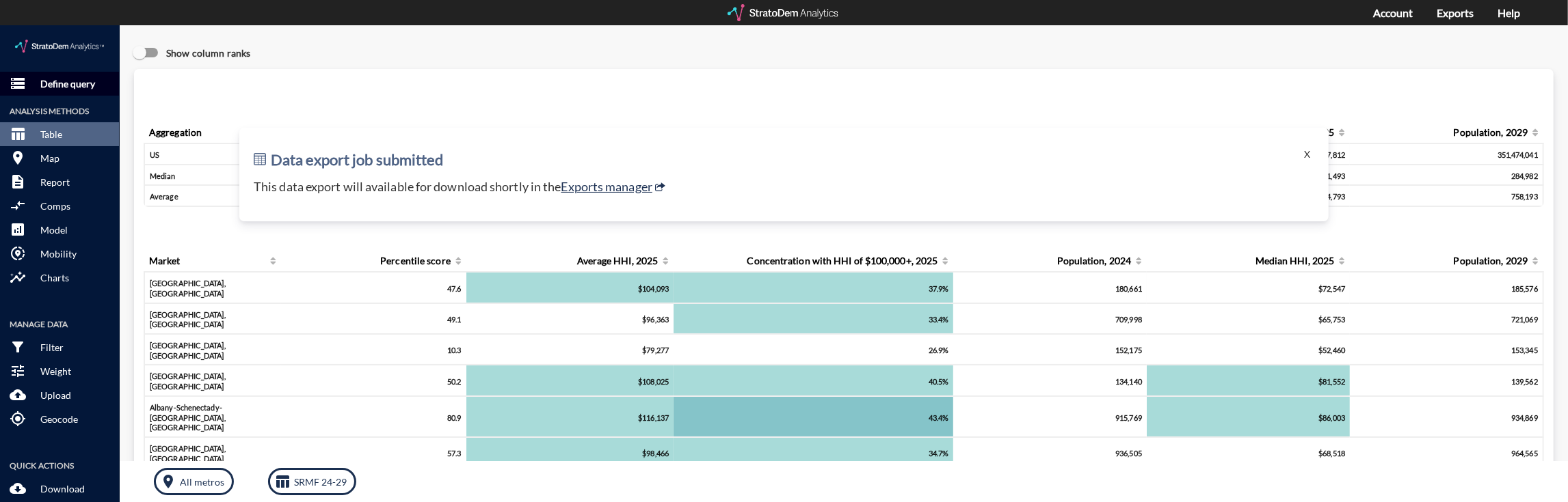
click p "Define query"
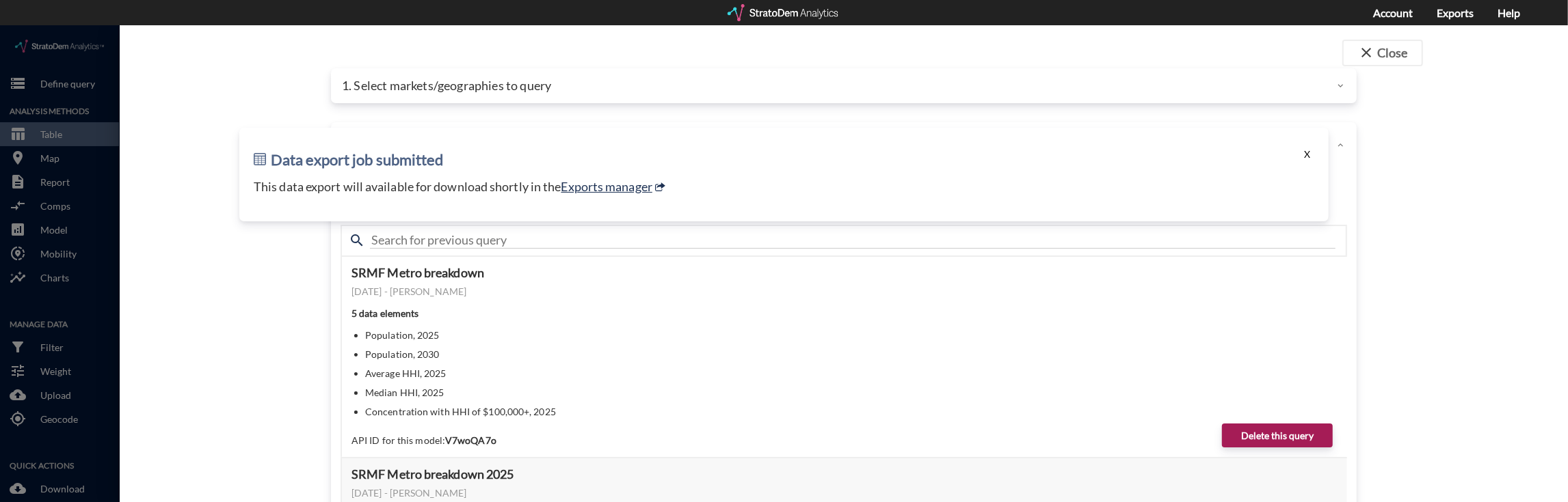
click button "X"
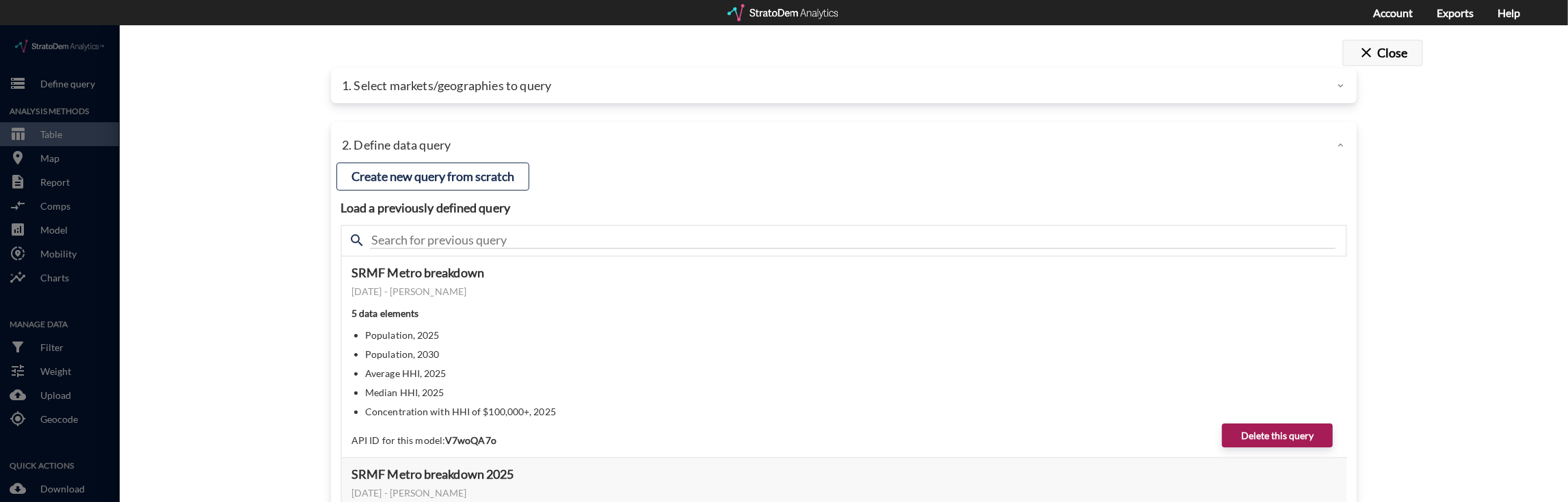
click button "close Close"
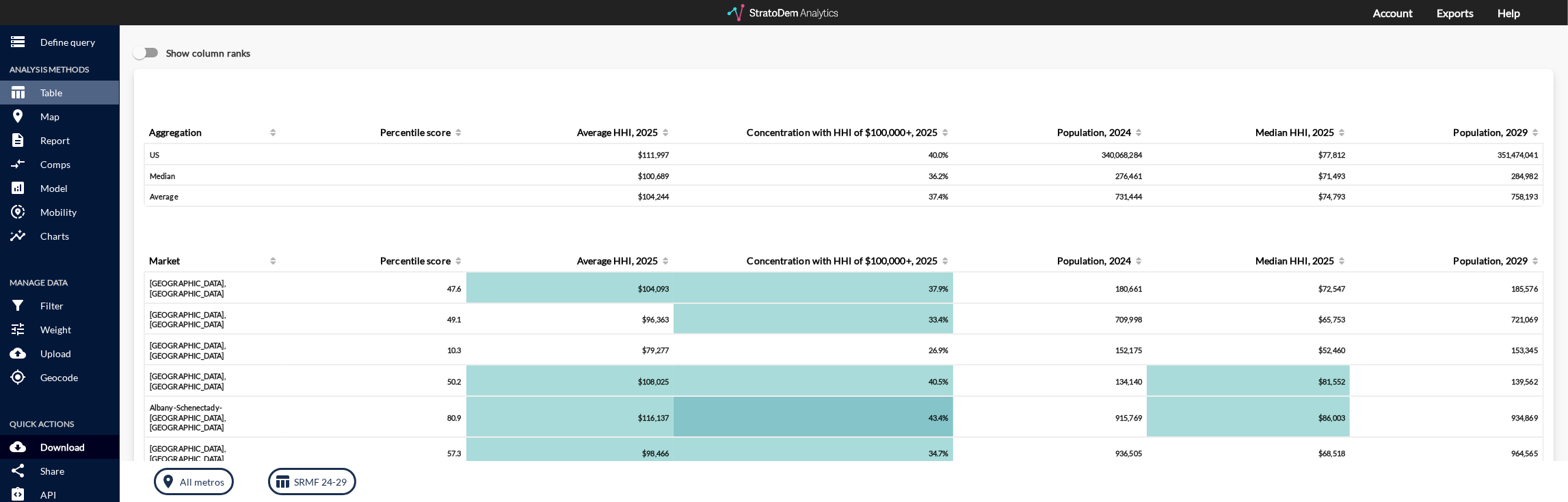
scroll to position [60, 0]
click p "Download"
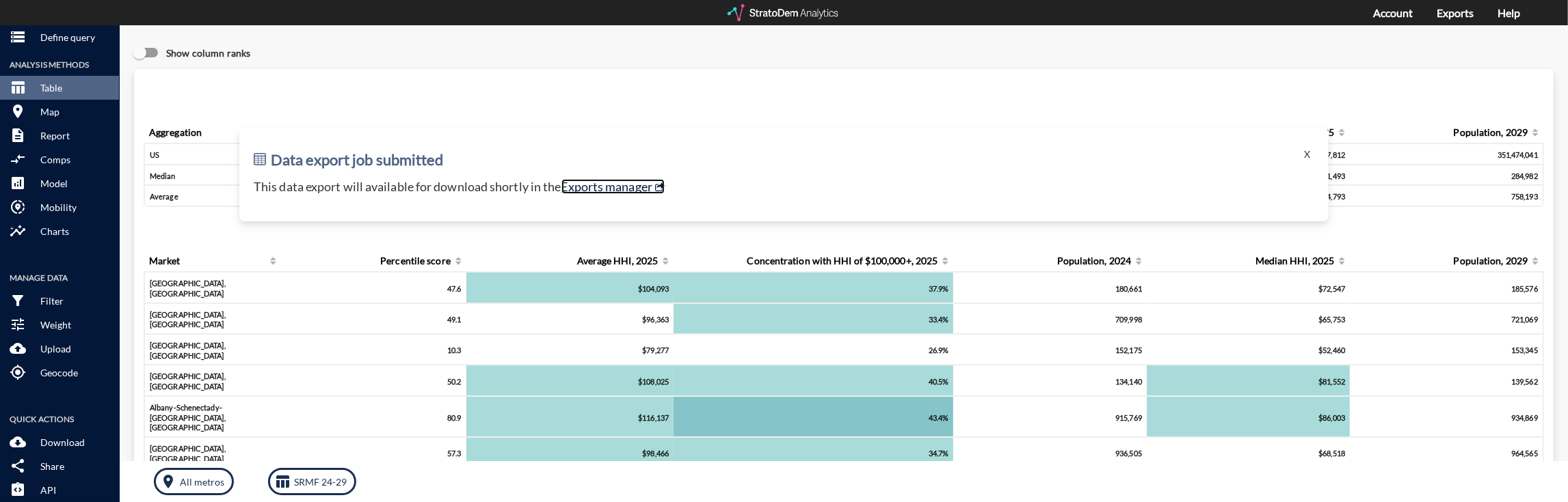
click link "Exports manager"
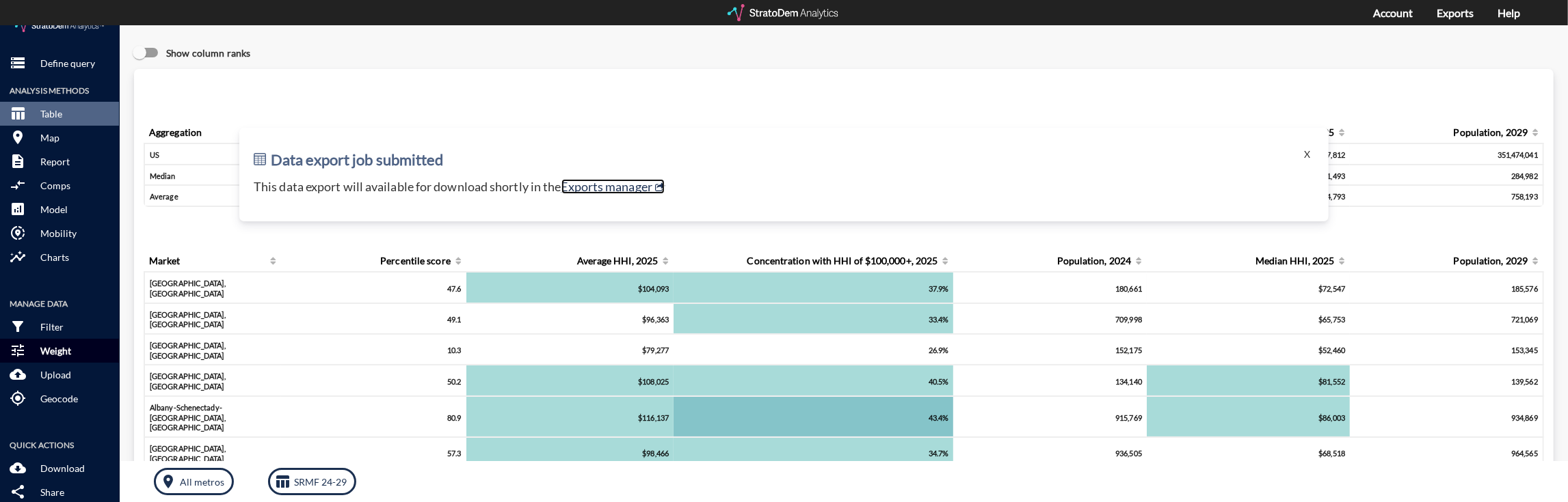
scroll to position [0, 0]
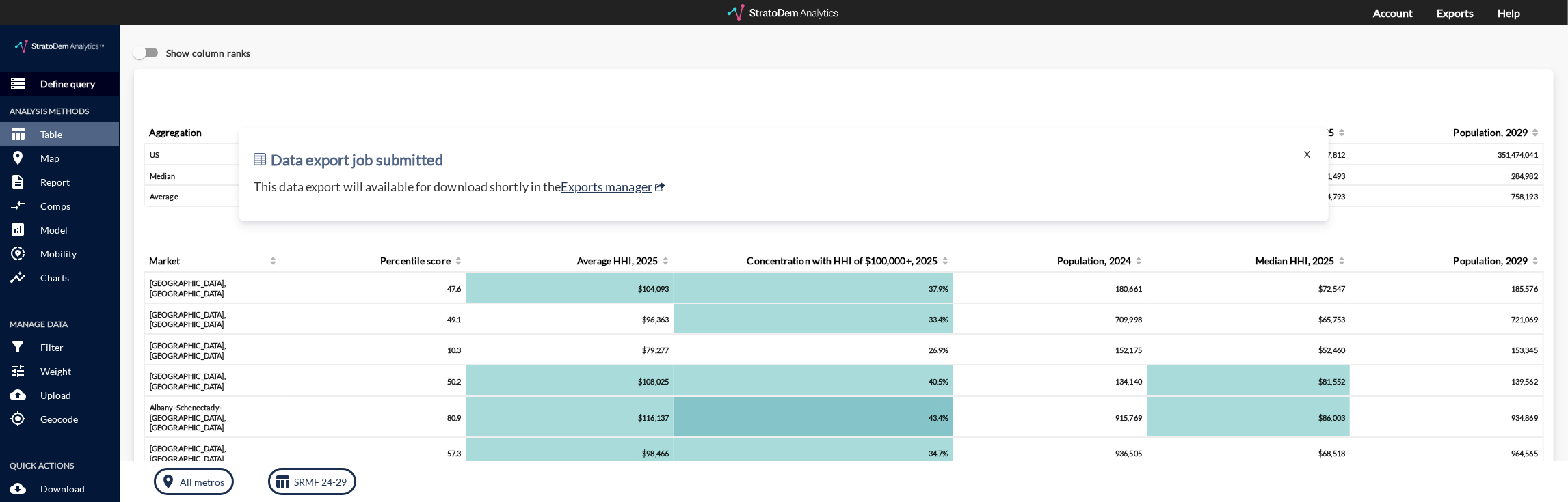
click p "Define query"
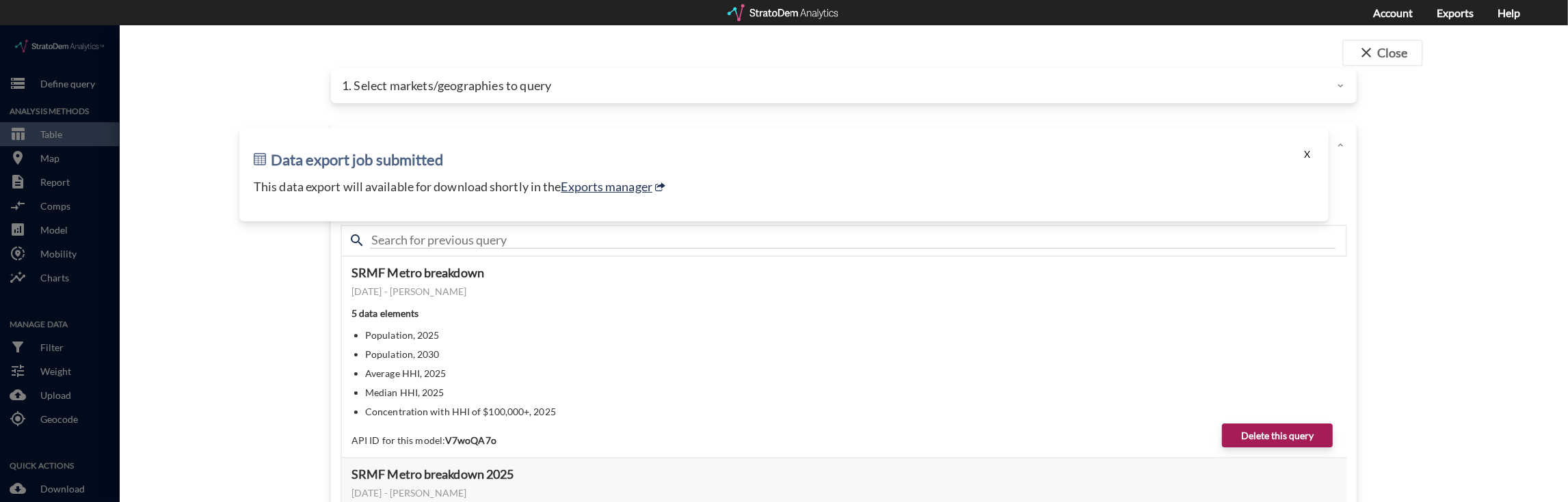
click button "X"
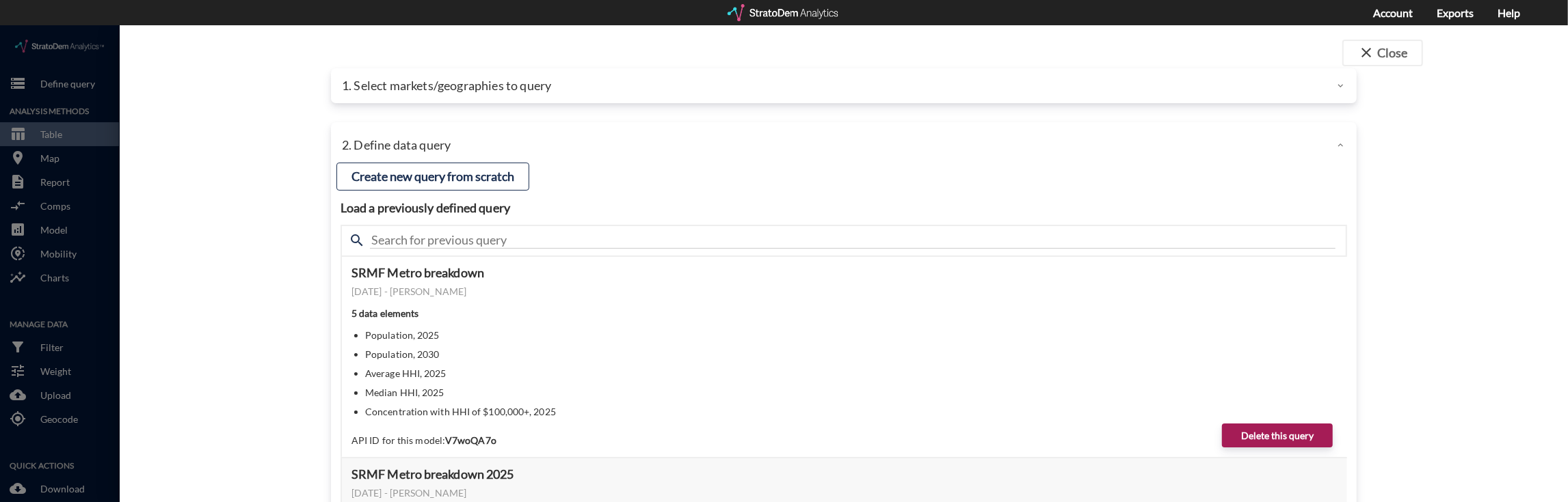
click p "1. Select markets/geographies to query"
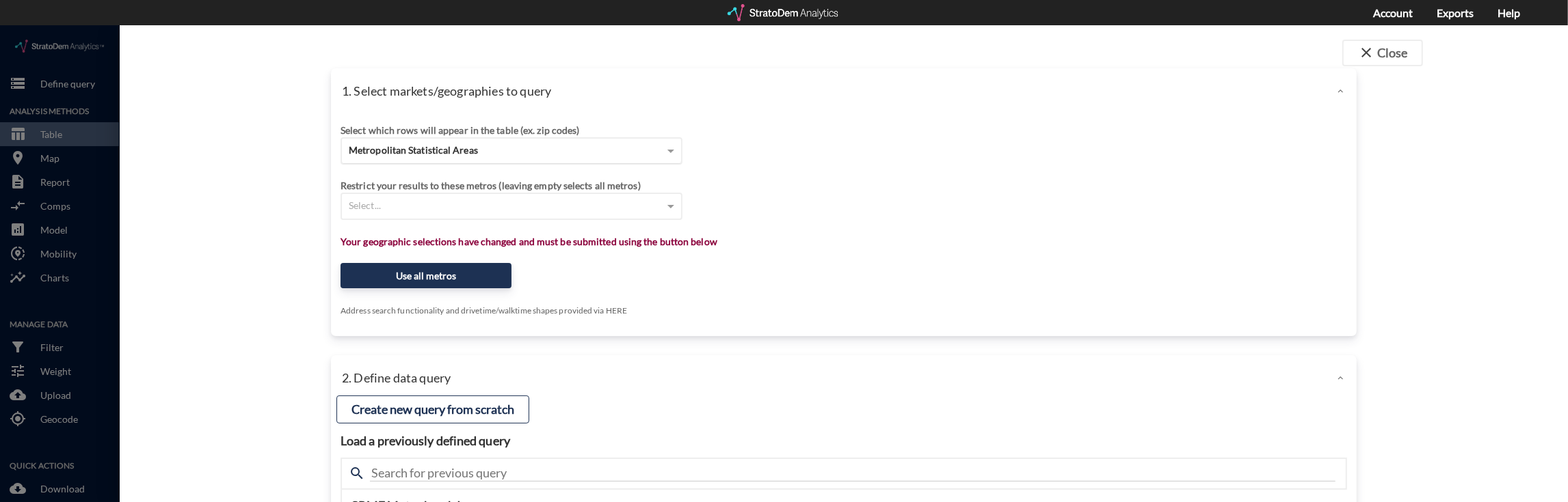
click div "Metropolitan Statistical Areas"
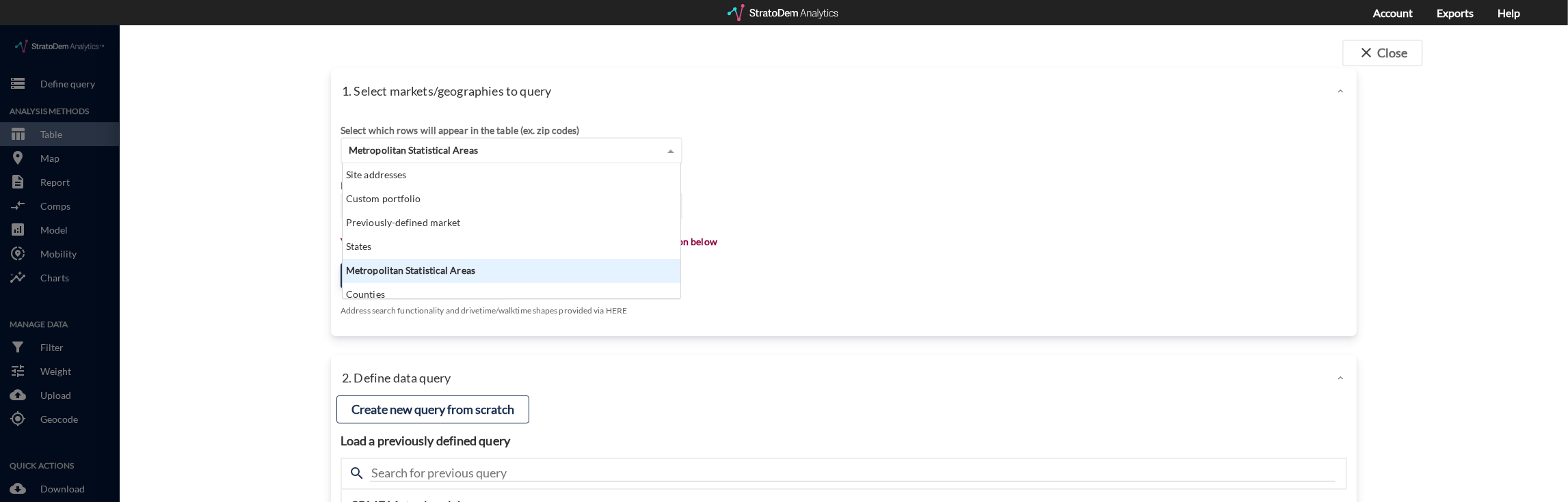
scroll to position [121, 330]
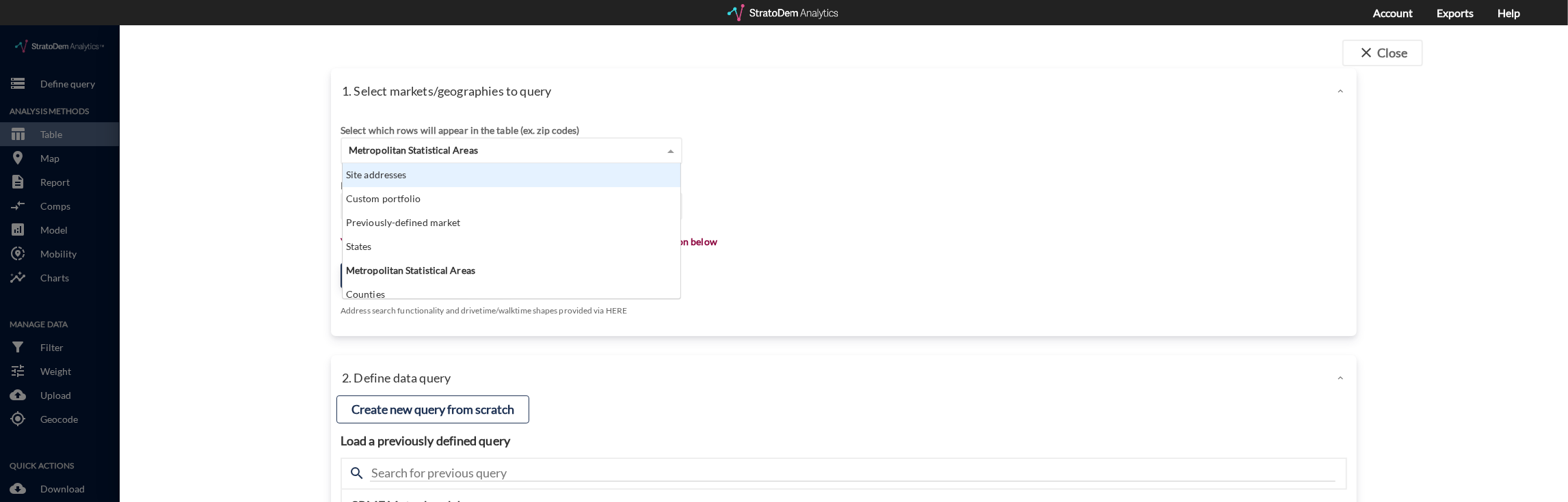
click div "Site addresses"
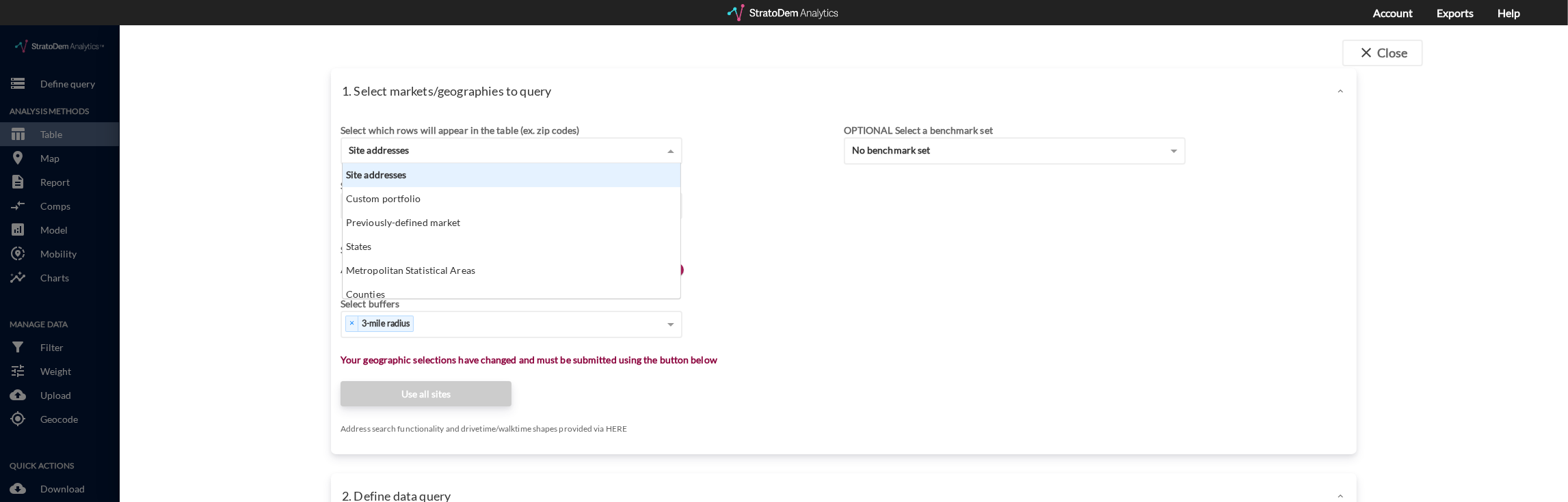
click div "Site addresses"
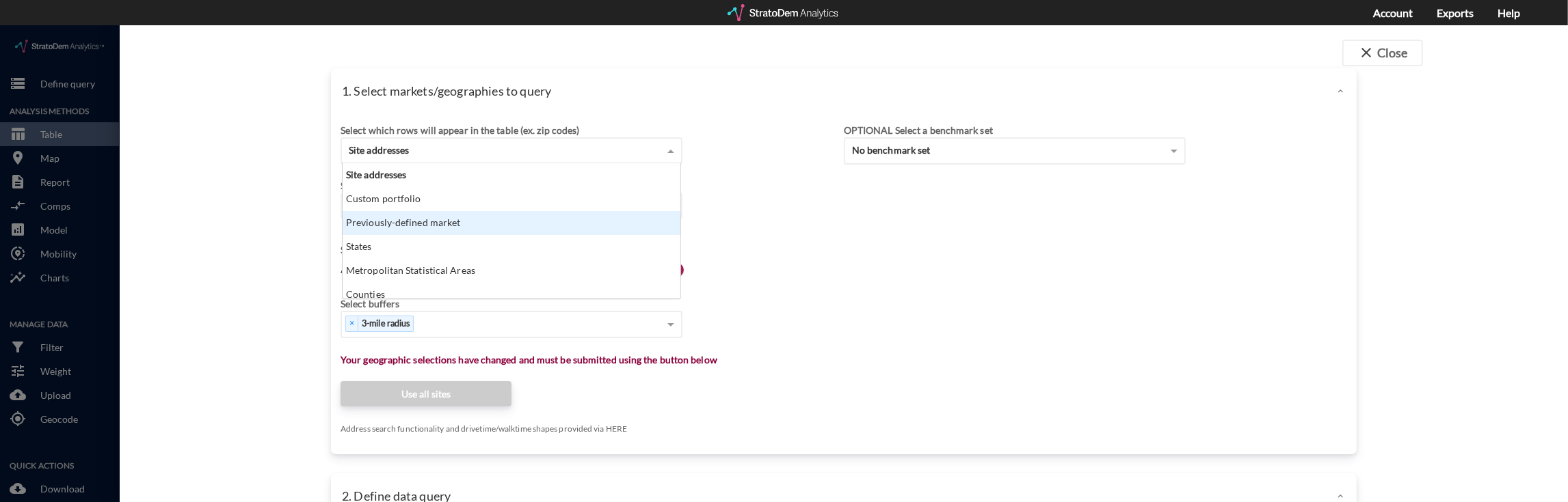
click div "Previously-defined market"
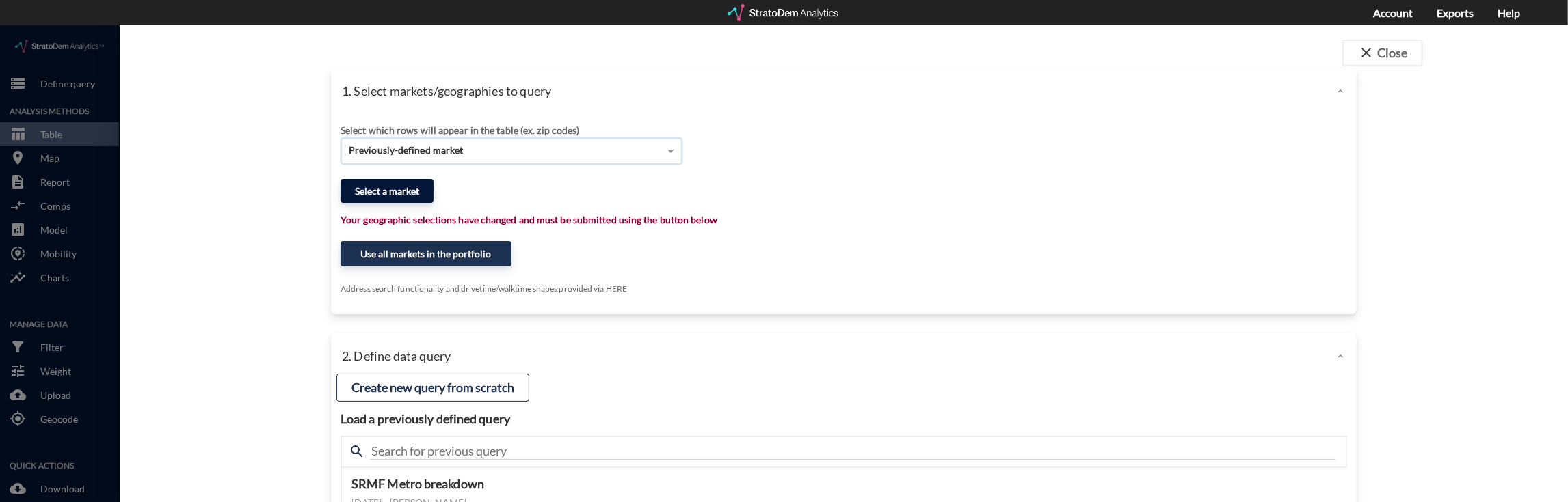
click button "Select a market"
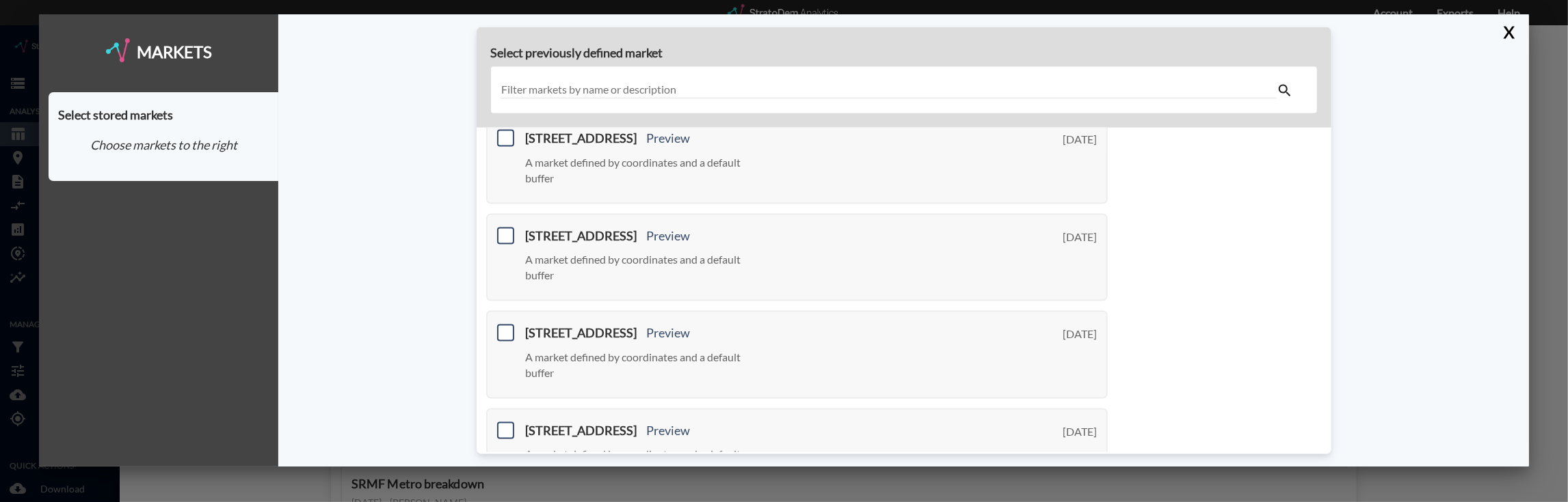
scroll to position [725, 0]
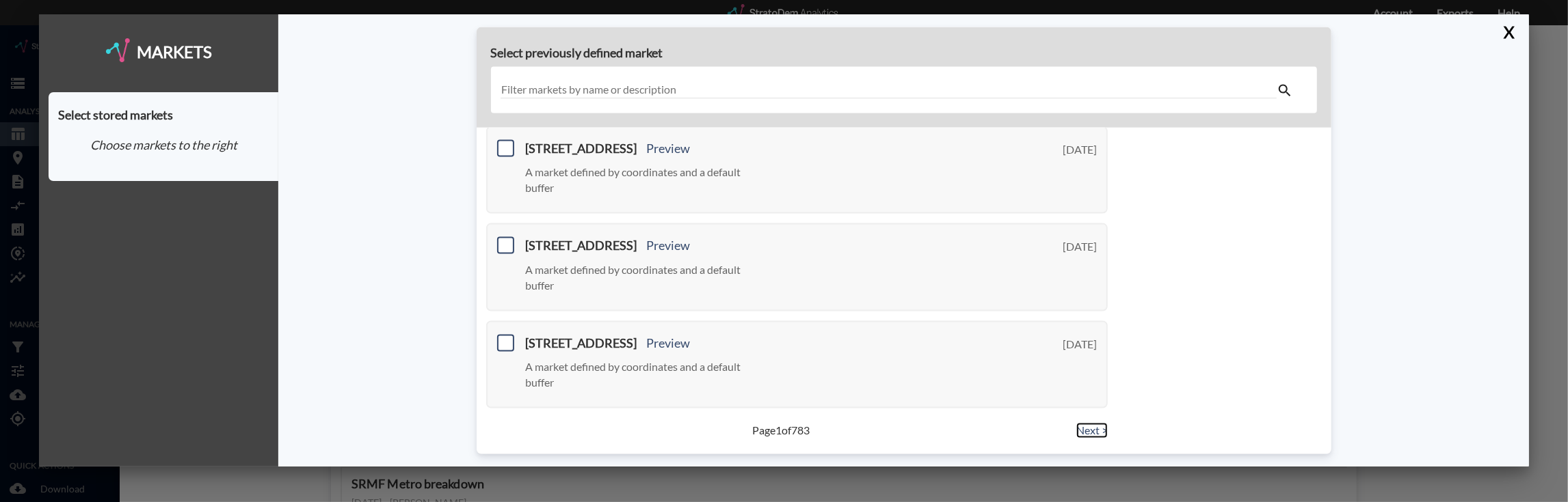
click at [1087, 427] on link "Next >" at bounding box center [1091, 431] width 31 height 16
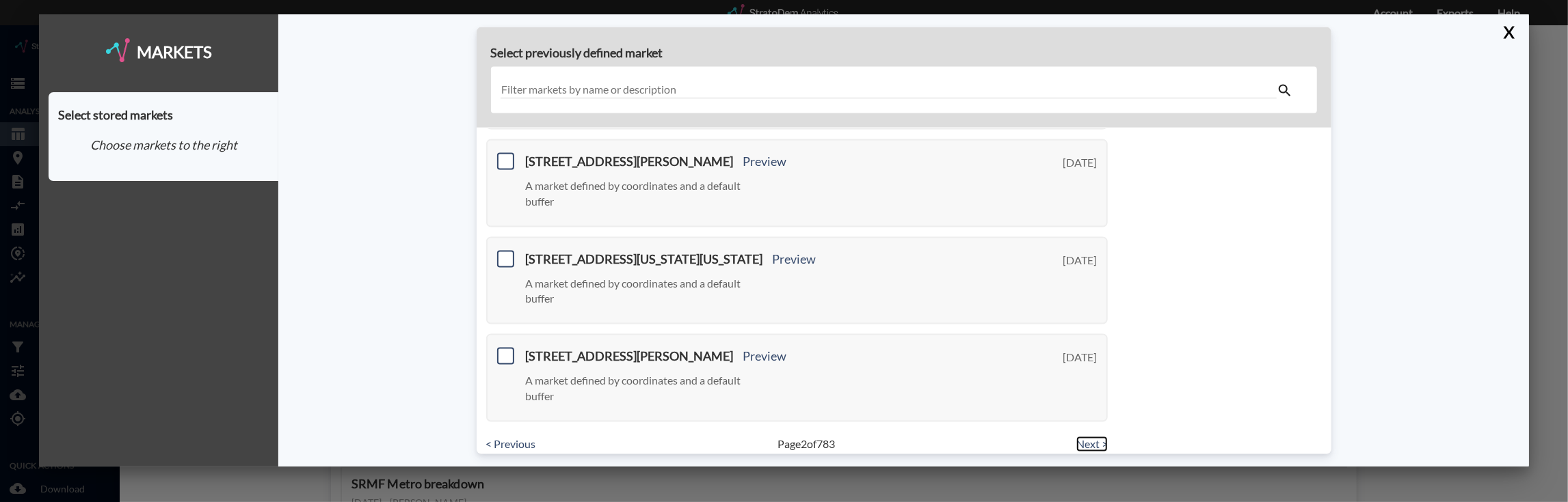
click at [1087, 436] on link "Next >" at bounding box center [1091, 443] width 31 height 16
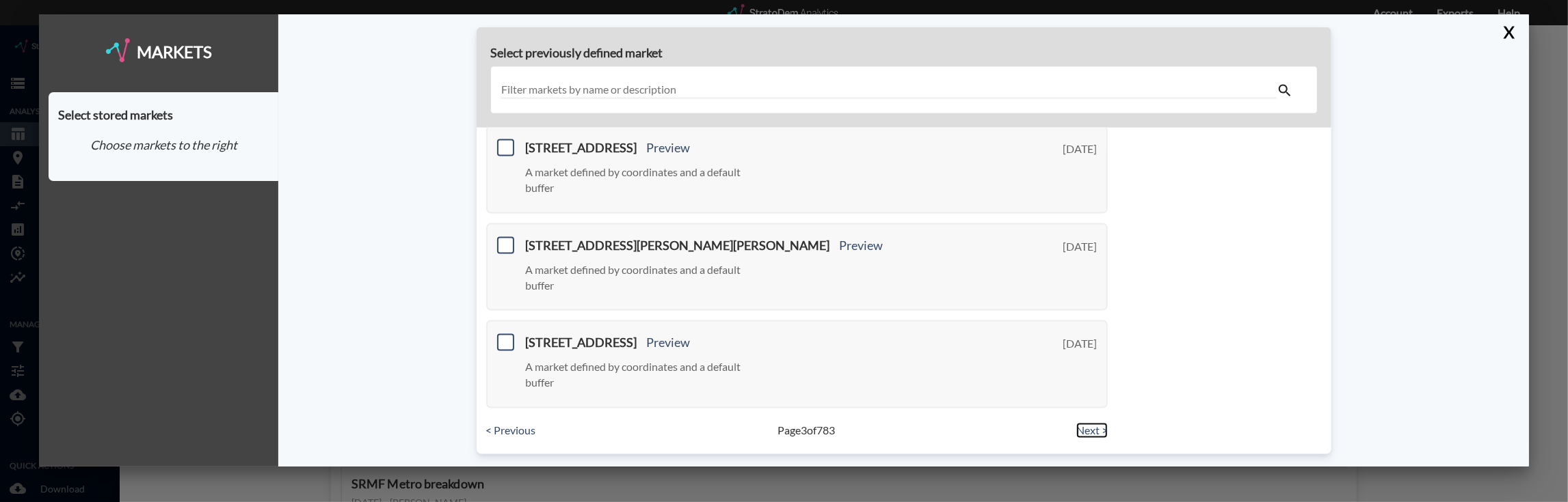
click at [1087, 427] on link "Next >" at bounding box center [1091, 431] width 31 height 16
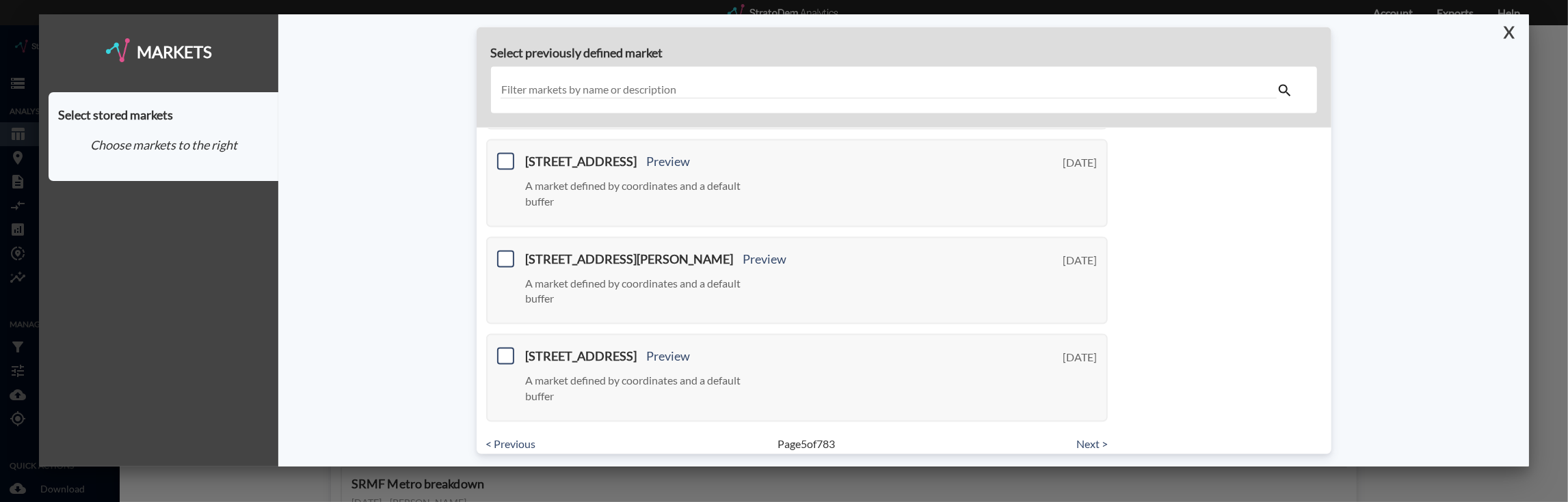
click at [1512, 27] on button "X" at bounding box center [1507, 32] width 24 height 36
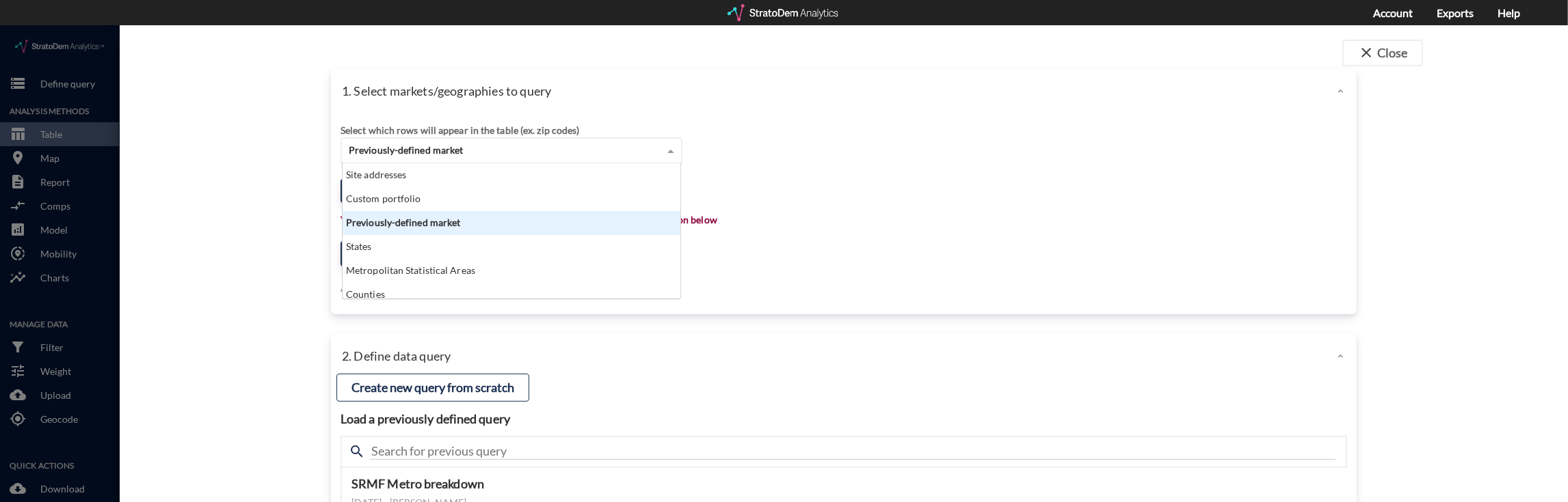
click div "Previously-defined market"
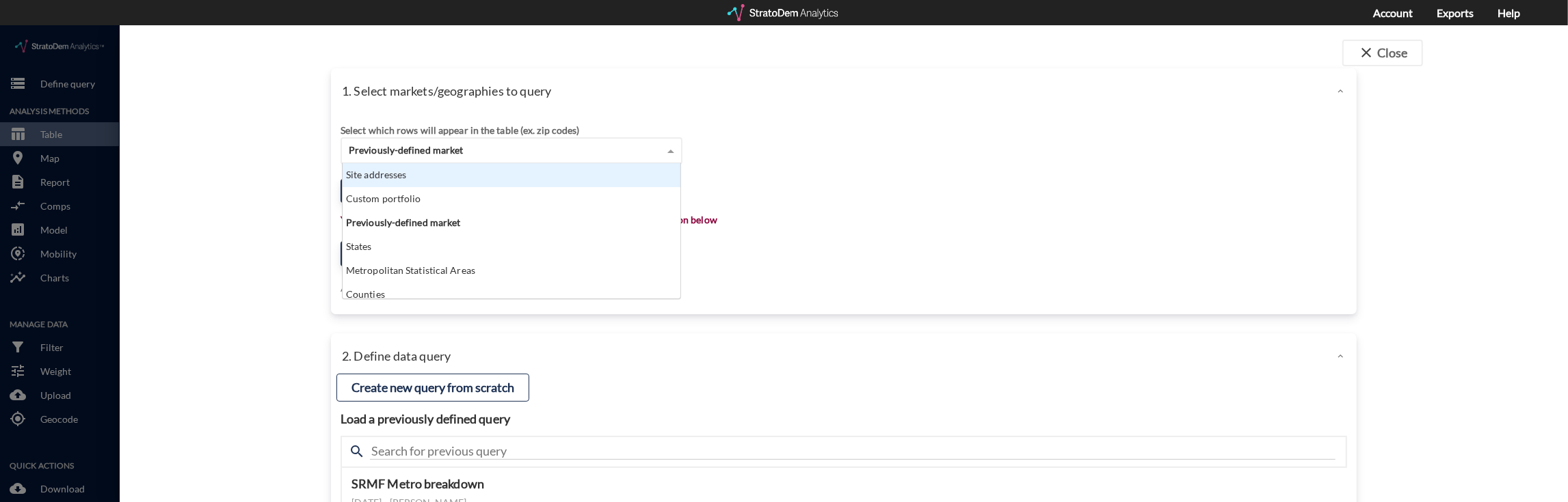
click div "Site addresses"
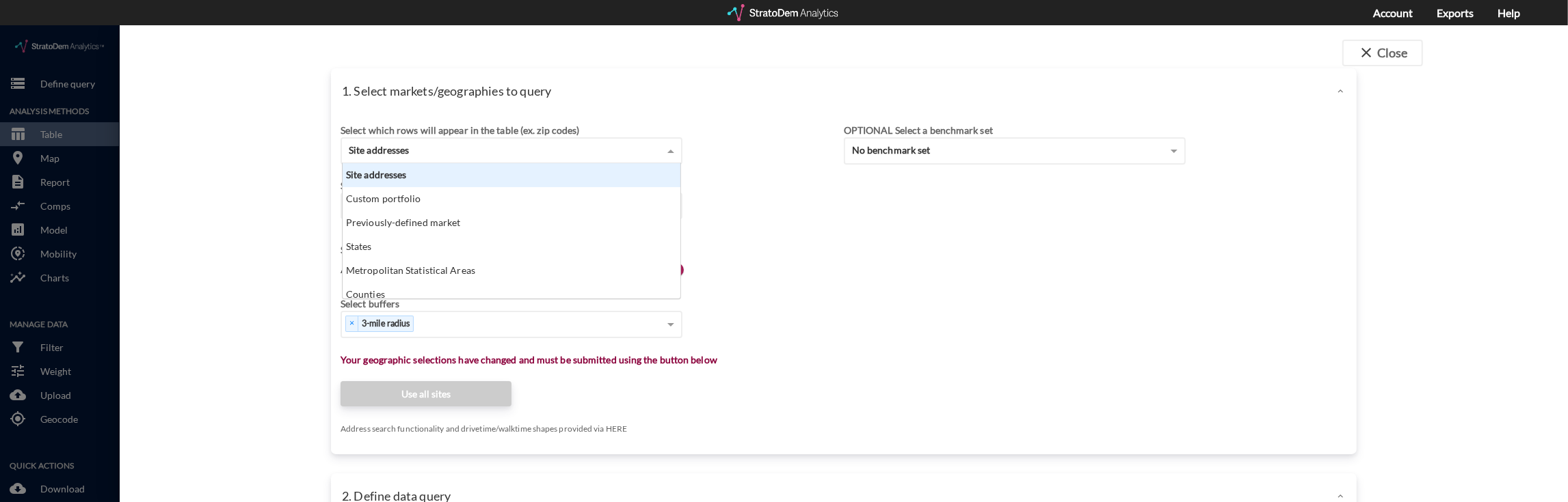
scroll to position [7, 0]
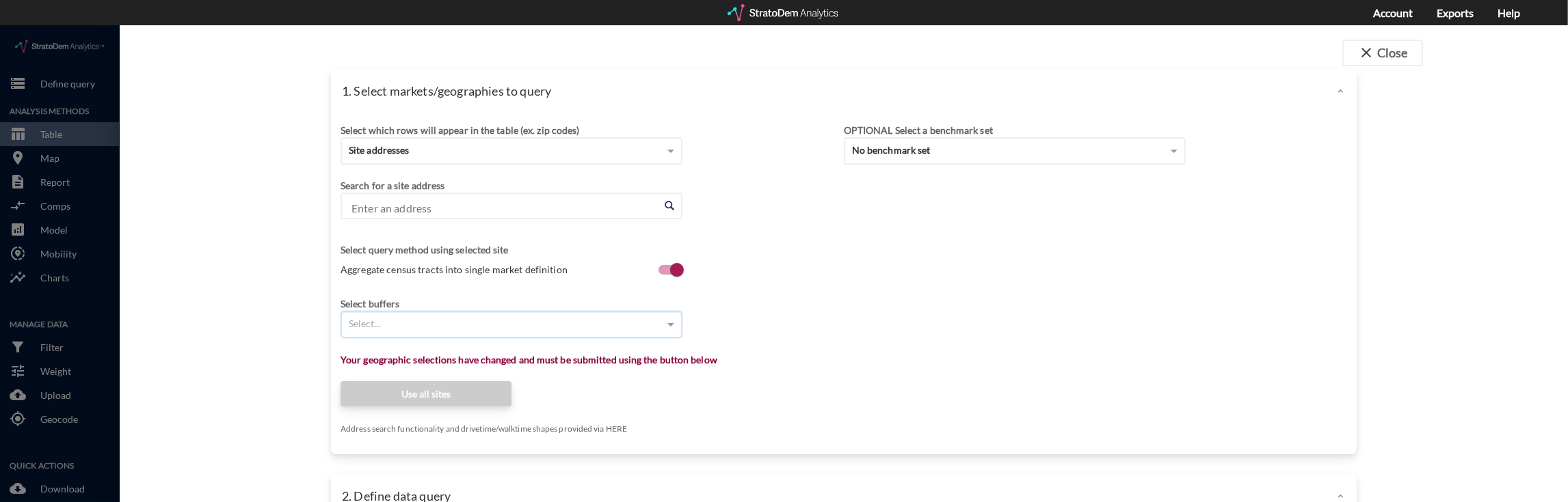
click div "Select..."
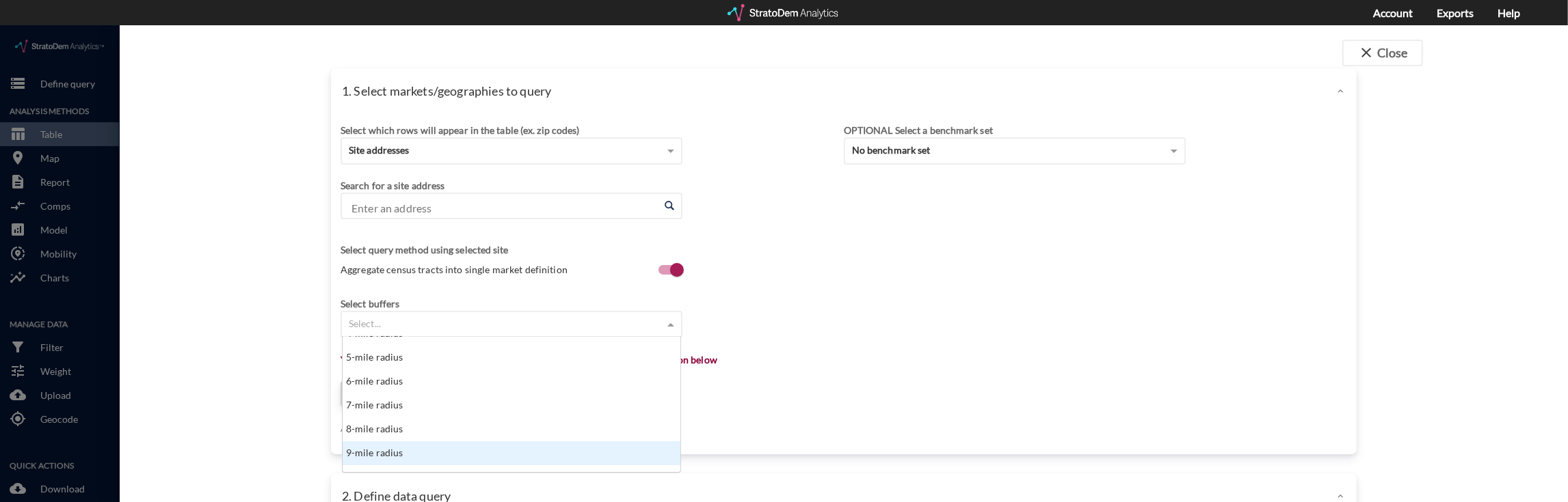
scroll to position [91, 0]
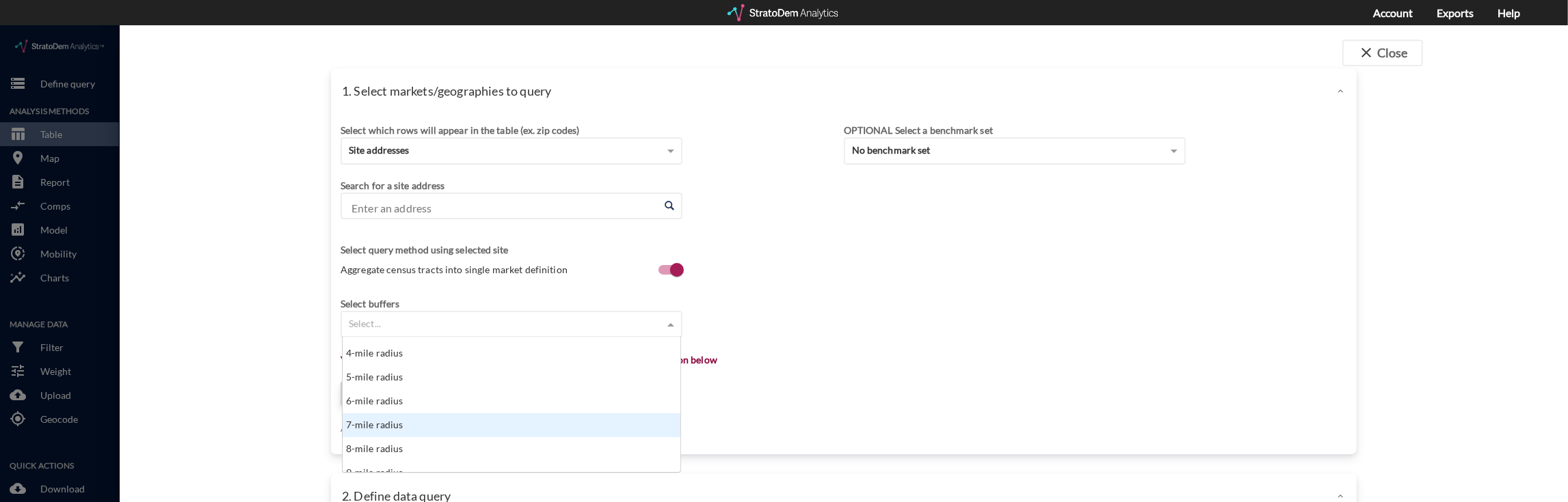
click div "7-mile radius"
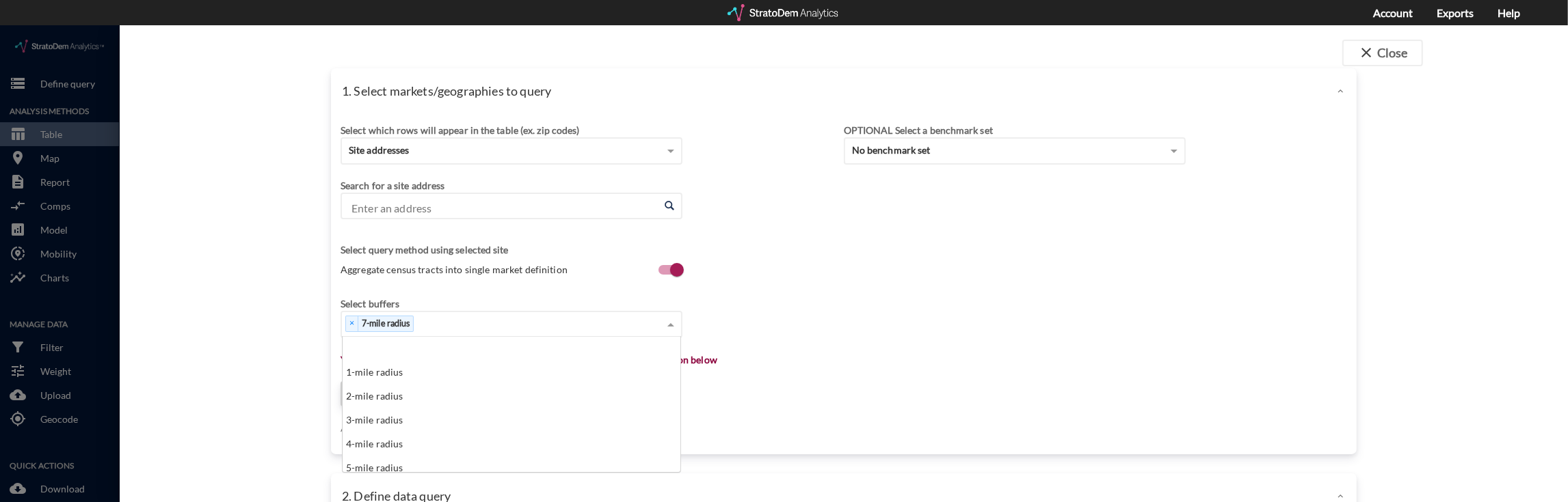
scroll to position [121, 330]
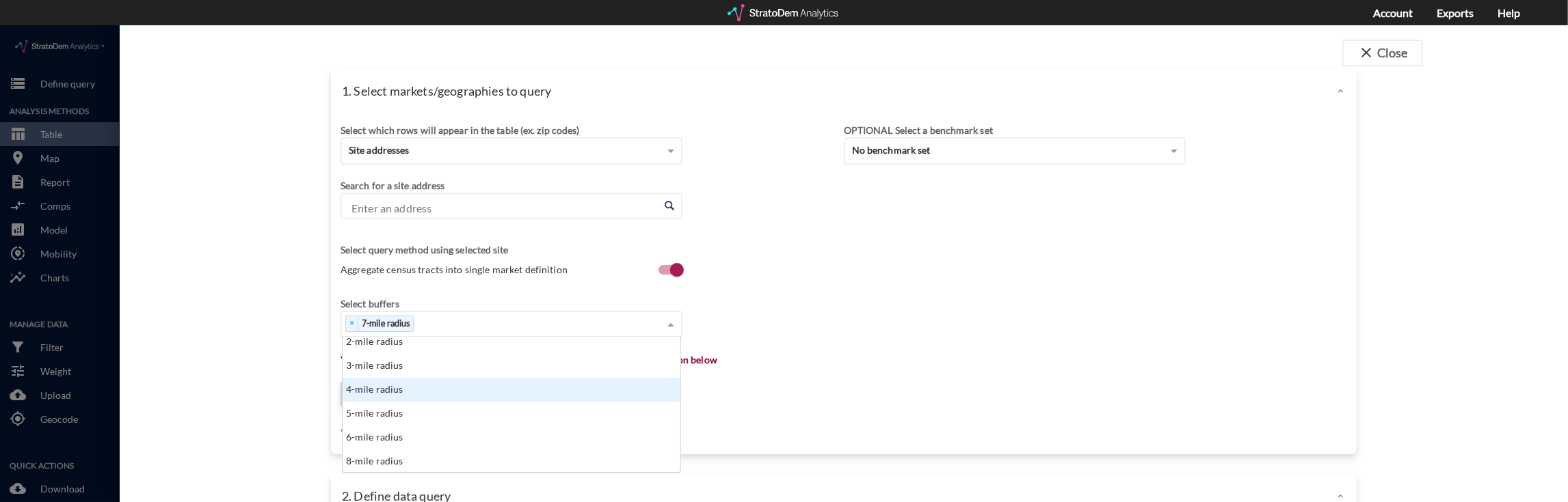
click input "Enter an address"
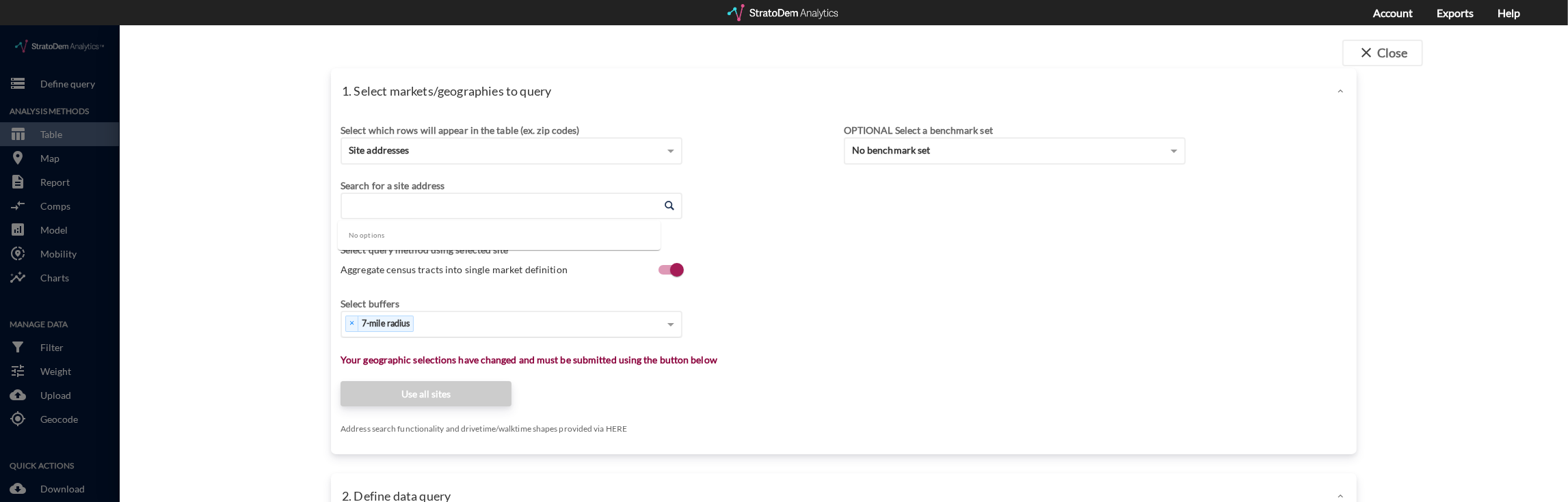
paste input "1450 Ala Moana Blvd, Honolulu, HI 96814"
type input "1450 Ala Moana Blvd, Honolulu, HI 96814"
click div "Select which rows will appear in the table (ex. zip codes) Site addresses Selec…"
click input "Enter an address"
click li "1450 Ala Moana Blvd, Honolulu, Hawaii"
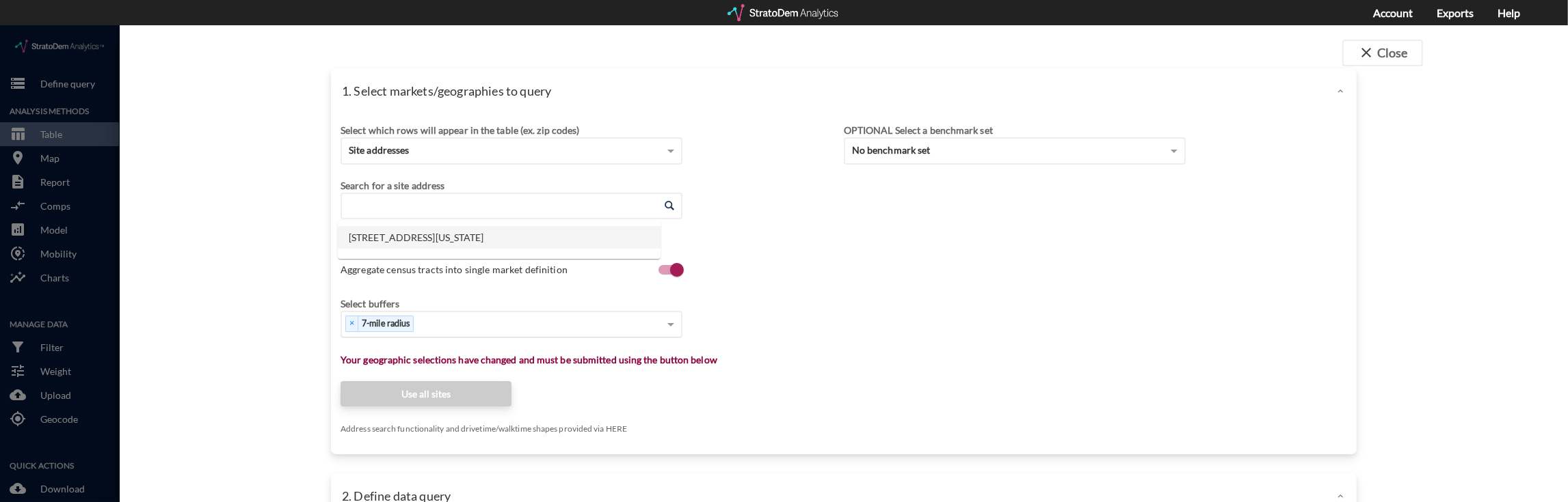
type input "1450 Ala Moana Blvd, Honolulu, Hawaii"
click div "Select which rows will appear in the table (ex. zip codes) Site addresses Selec…"
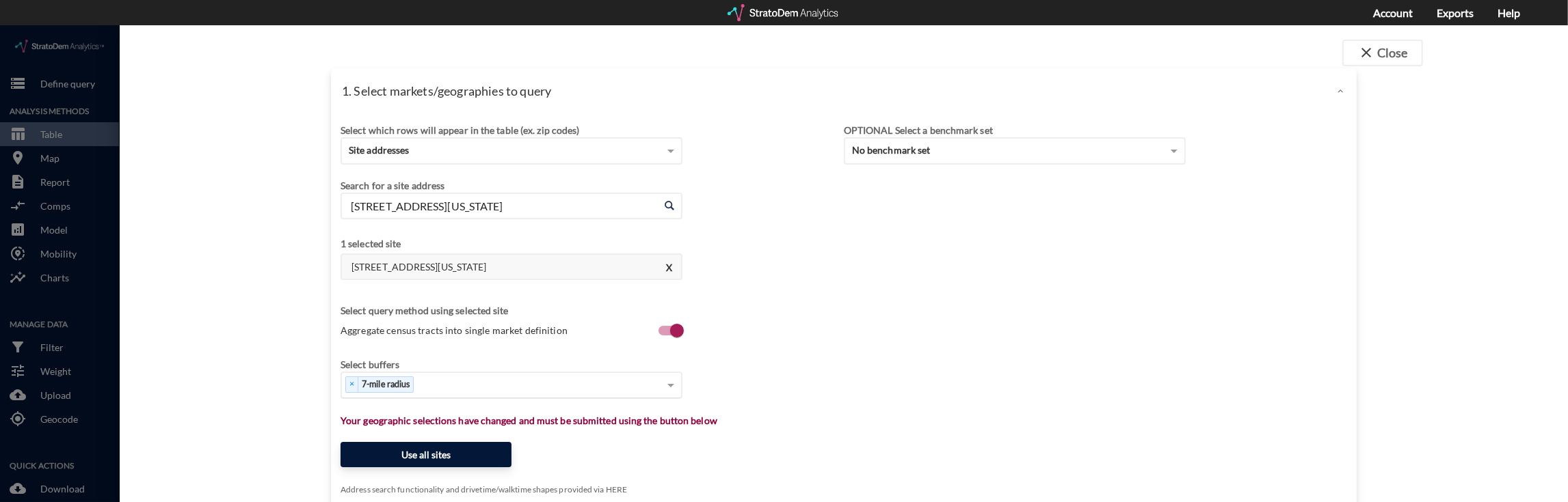
click button "Use all sites"
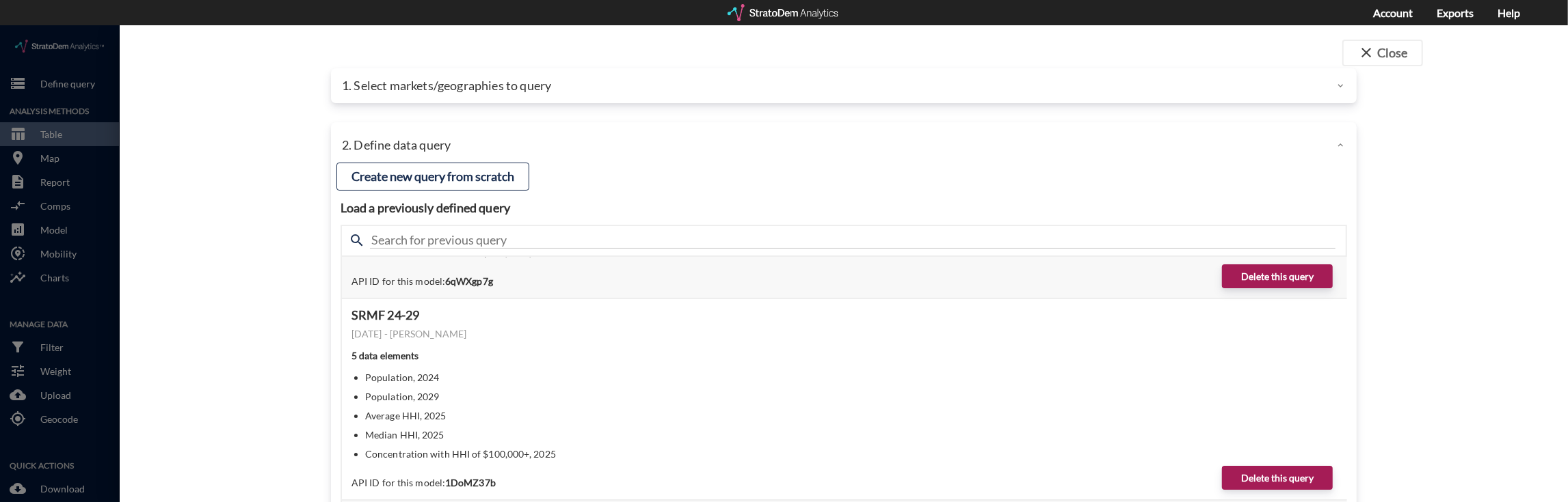
scroll to position [364, 0]
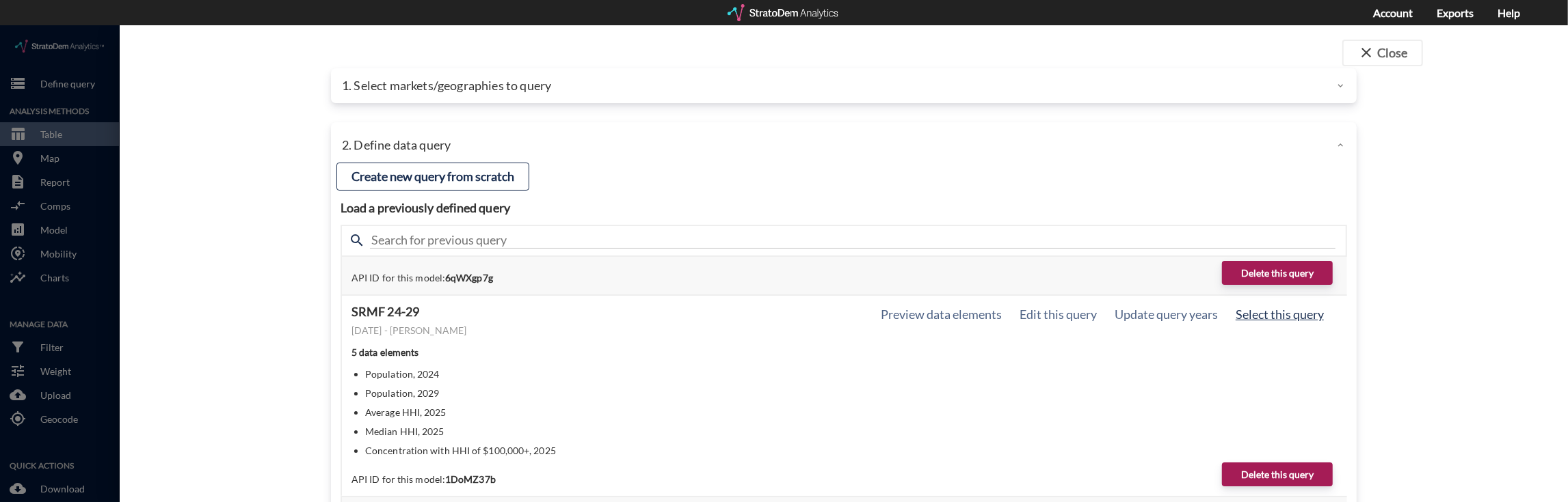
click button "Select this query"
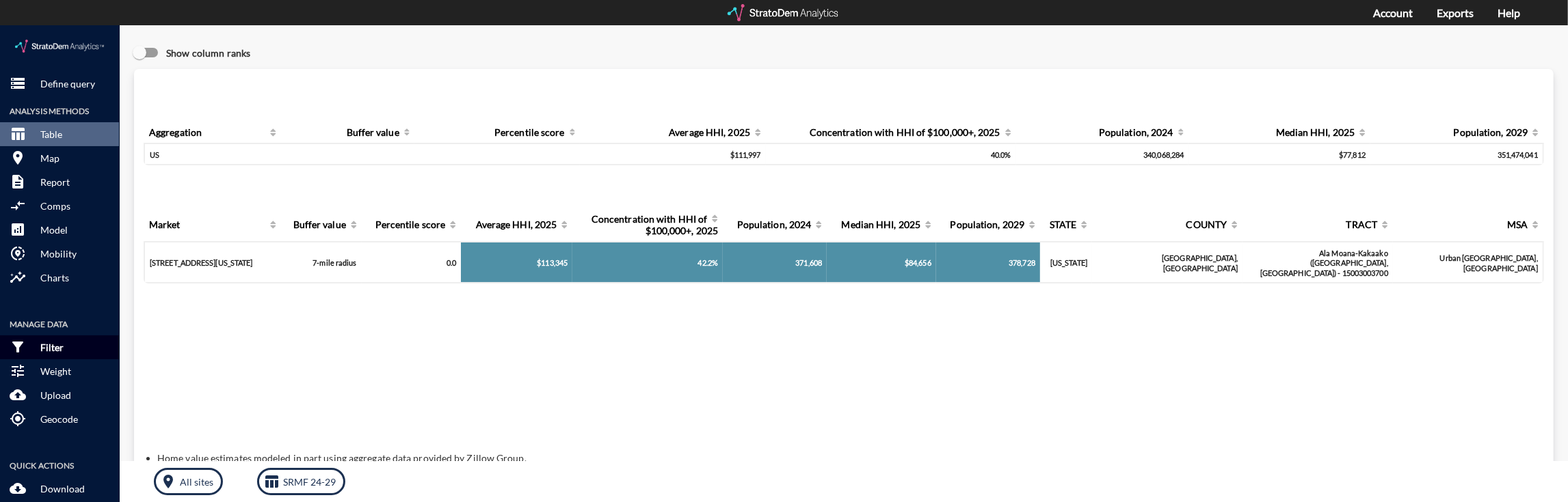
scroll to position [60, 0]
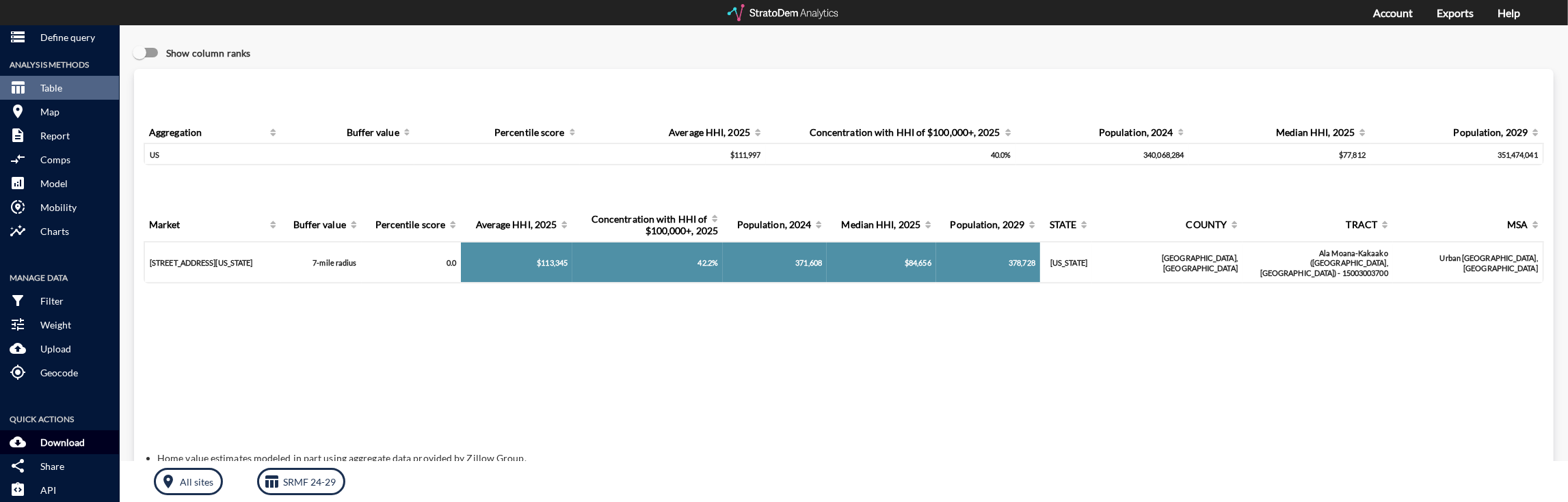
click p "Download"
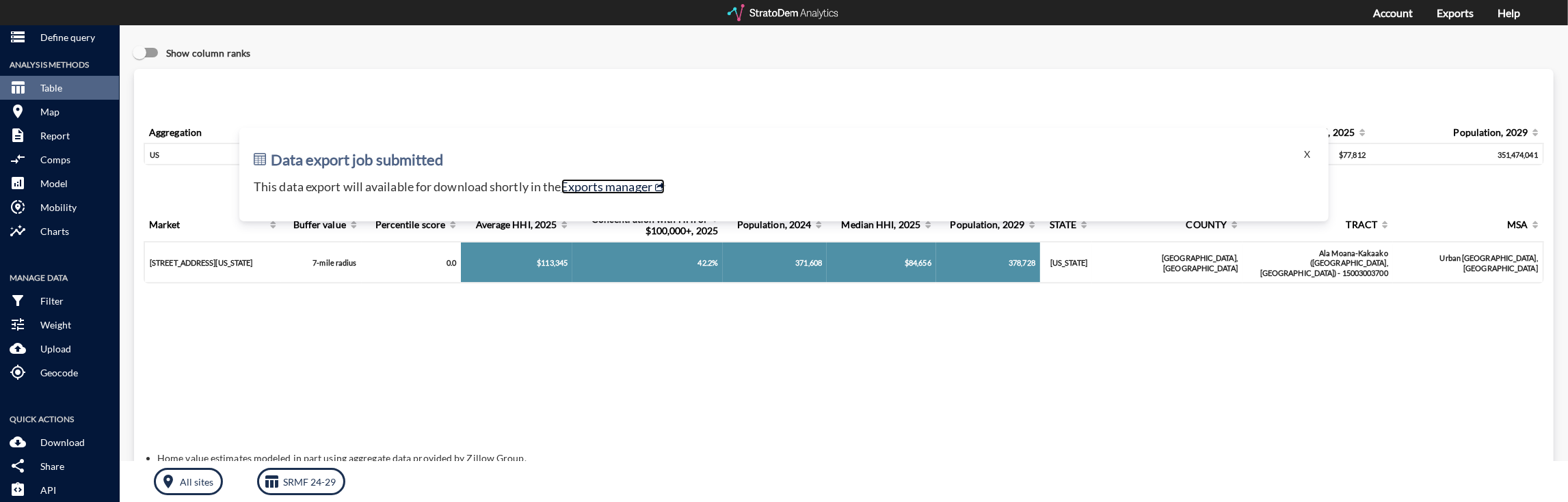
click link "Exports manager"
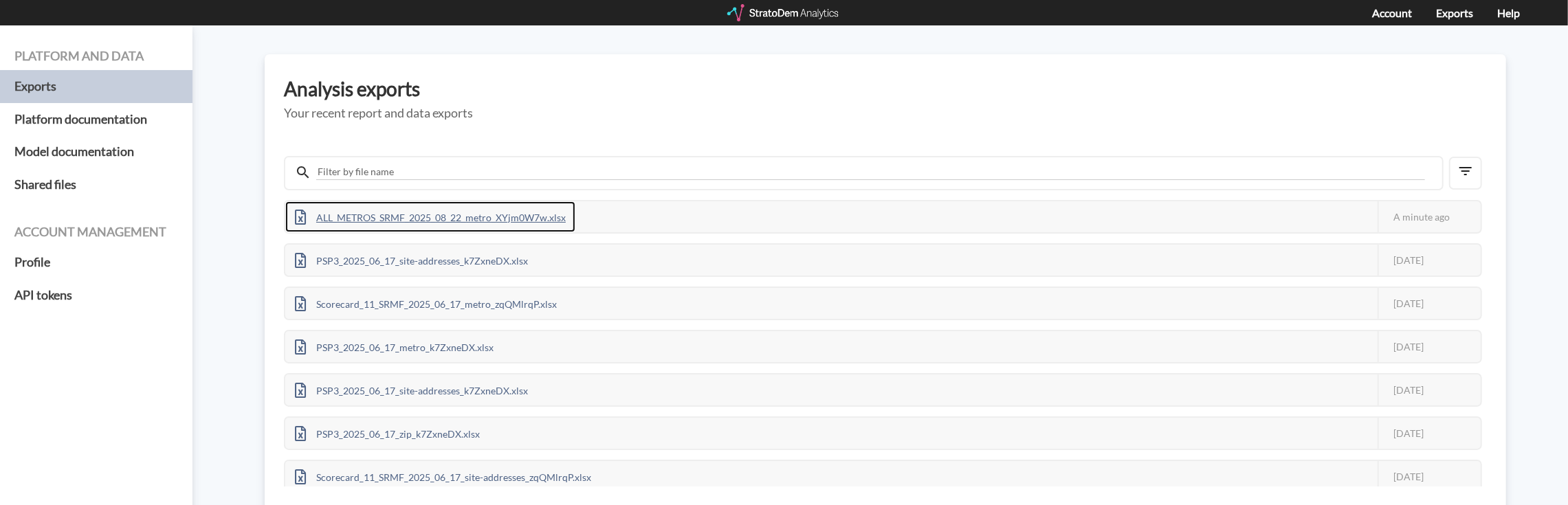
click at [535, 216] on div "ALL_METROS_SRMF_2025_08_22_metro_XYjm0W7w.xlsx" at bounding box center [430, 217] width 290 height 31
click at [396, 214] on div "SRMF_Metro_breakdown_2025_2025_08_22_metro_6qWXgp7g.xlsx" at bounding box center [451, 217] width 332 height 31
click at [348, 216] on div "SRMF_24_29_2025_08_22_metro_1DoMZ37b.xlsx" at bounding box center [413, 217] width 255 height 31
click at [389, 218] on div "SRMF_24_29_2025_08_22_metro_1DoMZ37b.xlsx" at bounding box center [413, 217] width 255 height 31
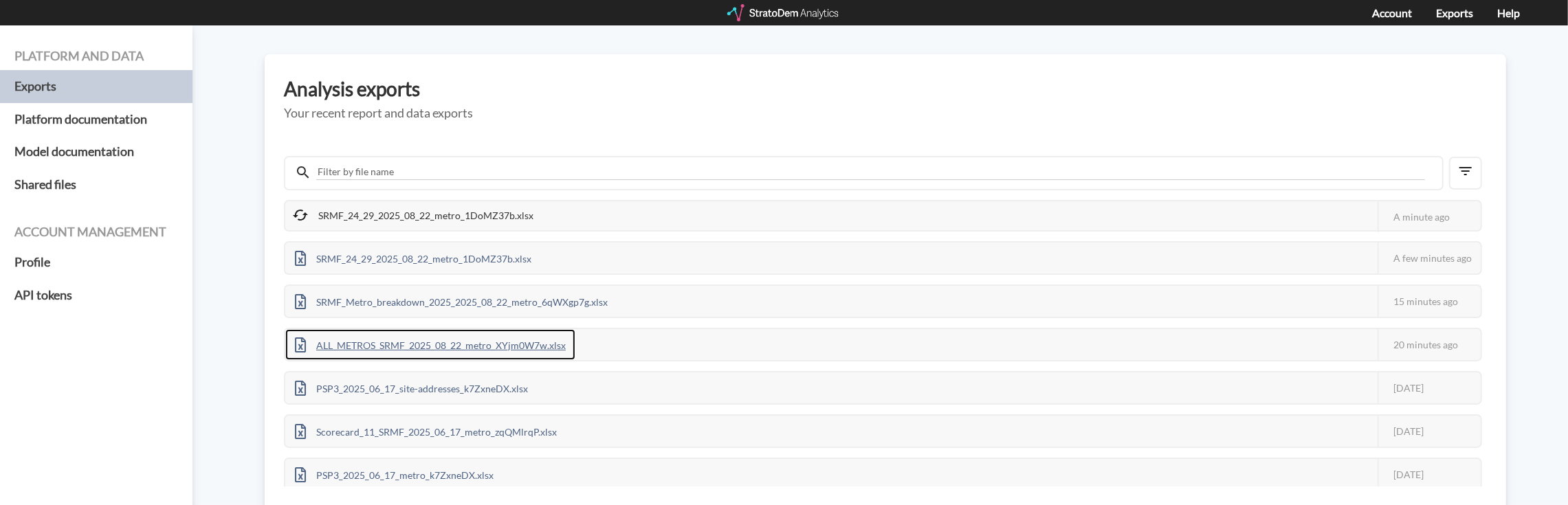
click at [408, 348] on div "ALL_METROS_SRMF_2025_08_22_metro_XYjm0W7w.xlsx" at bounding box center [430, 344] width 290 height 31
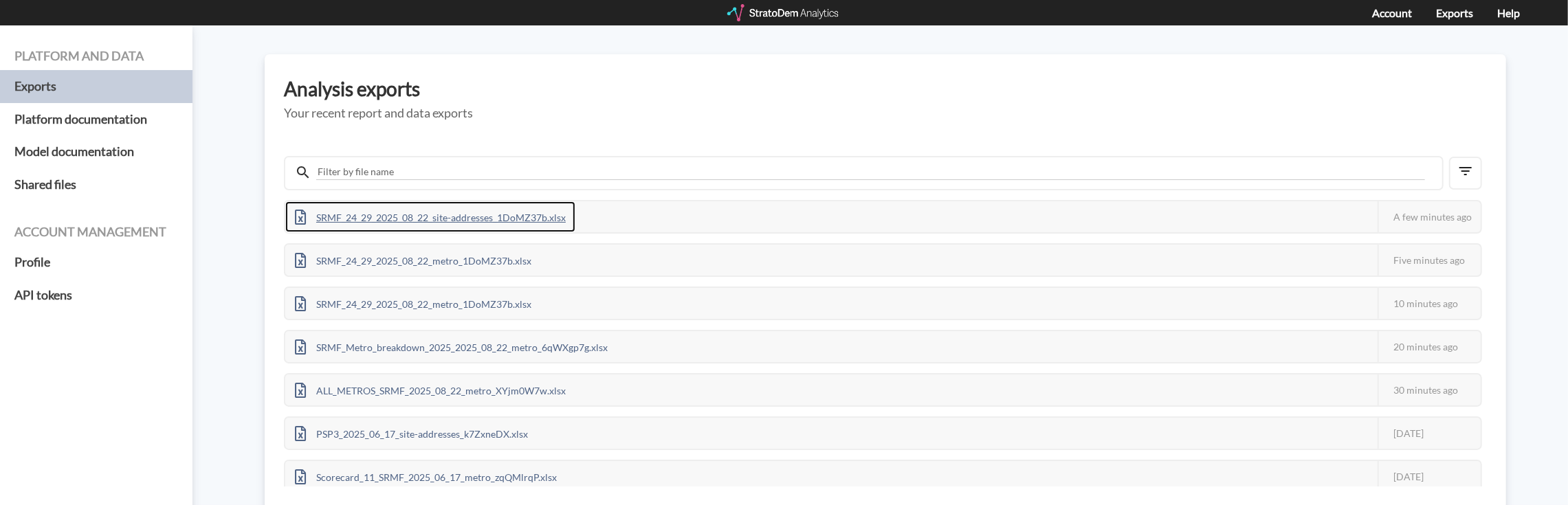
click at [412, 220] on div "SRMF_24_29_2025_08_22_site-addresses_1DoMZ37b.xlsx" at bounding box center [430, 217] width 290 height 31
